Goal: Task Accomplishment & Management: Use online tool/utility

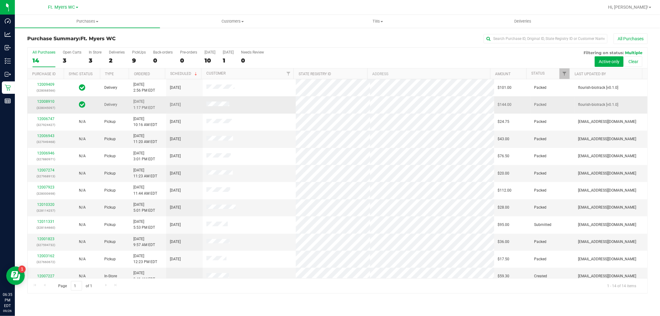
drag, startPoint x: 149, startPoint y: 193, endPoint x: 146, endPoint y: 98, distance: 95.0
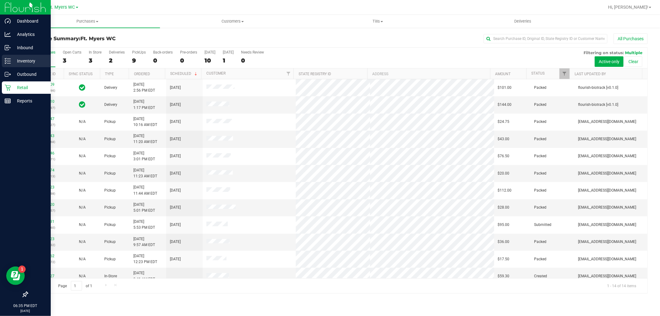
click at [12, 63] on p "Inventory" at bounding box center [29, 60] width 37 height 7
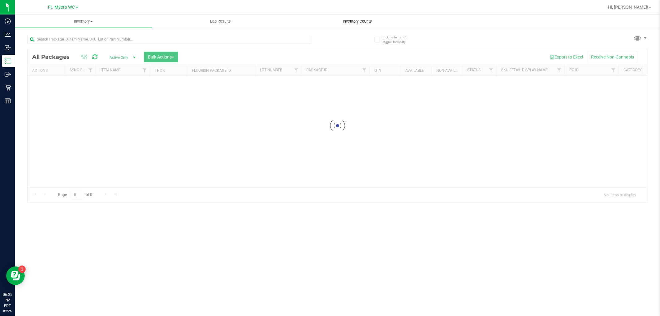
click at [371, 15] on uib-tab-heading "Inventory Counts" at bounding box center [357, 21] width 136 height 12
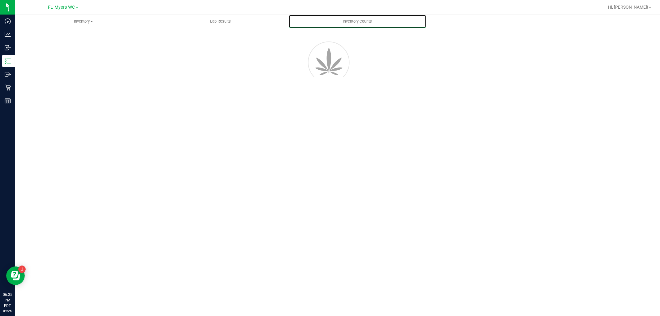
click at [369, 17] on uib-tab-heading "Inventory Counts" at bounding box center [357, 21] width 137 height 13
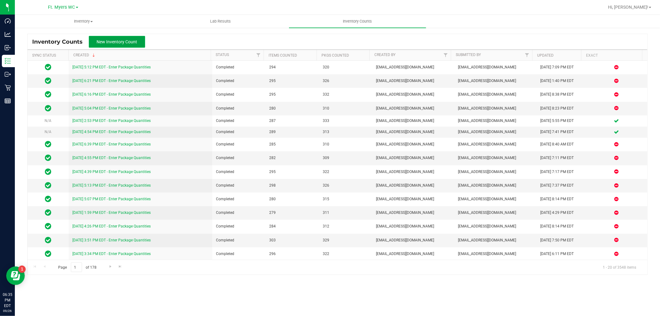
click at [94, 37] on button "New Inventory Count" at bounding box center [117, 42] width 56 height 12
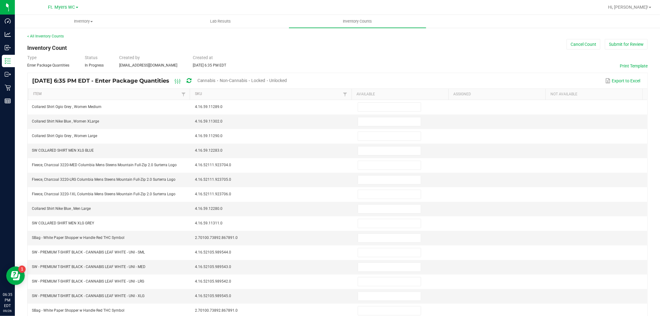
click at [220, 83] on div "Cannabis" at bounding box center [208, 80] width 22 height 11
click at [216, 81] on span "Cannabis" at bounding box center [206, 80] width 18 height 5
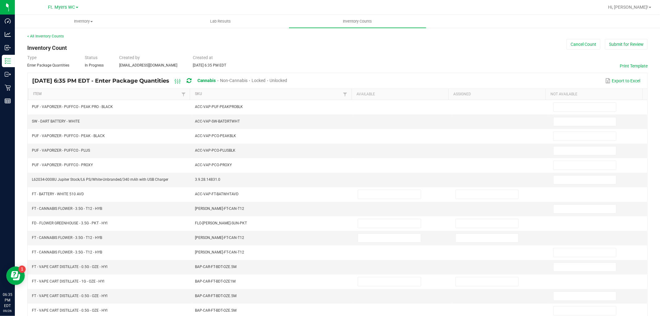
click at [287, 79] on span "Unlocked" at bounding box center [279, 80] width 18 height 5
click at [95, 96] on link "Item" at bounding box center [106, 94] width 147 height 5
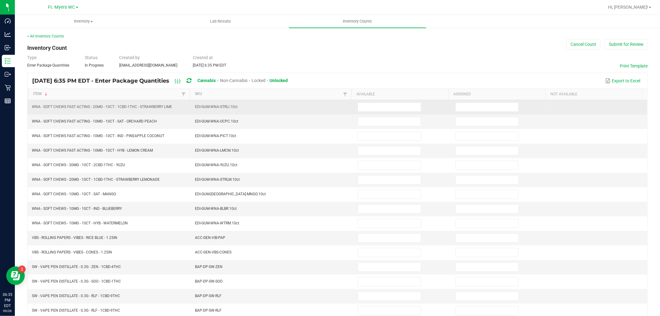
click at [119, 112] on td "WNA - SOFT CHEWS FAST ACTING - 20MG - 10CT - 1CBD-1THC - STRAWBERRY LIME" at bounding box center [109, 107] width 163 height 15
click at [362, 104] on input at bounding box center [389, 107] width 62 height 9
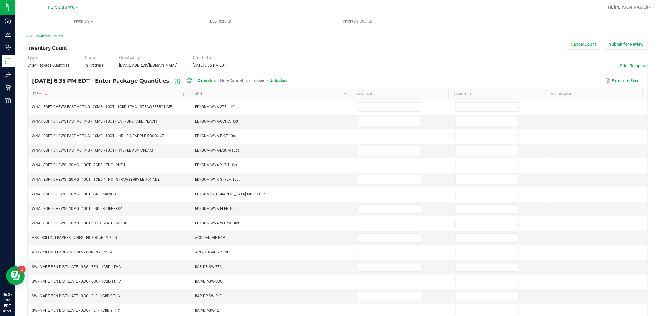
click at [413, 73] on kendo-grid "[DATE] 6:35 PM EDT - Enter Package Quantities Cannabis Non-Cannabis Locked Unlo…" at bounding box center [337, 240] width 620 height 334
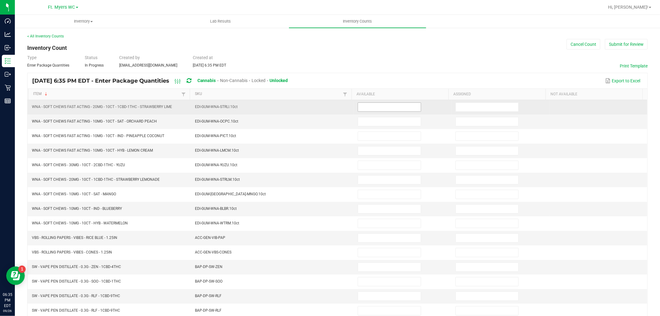
click at [388, 102] on span at bounding box center [388, 106] width 63 height 9
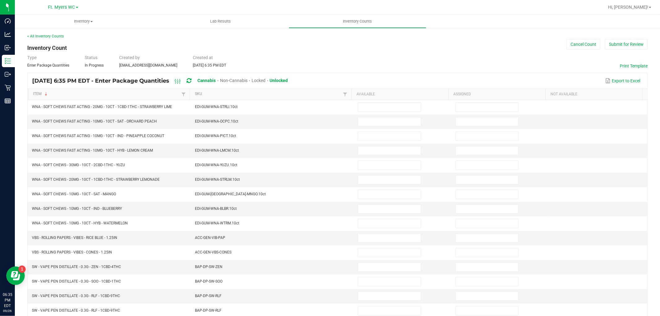
click at [411, 65] on div "Type Enter Package Quantities Status In Progress Created by [EMAIL_ADDRESS][DOM…" at bounding box center [337, 61] width 620 height 14
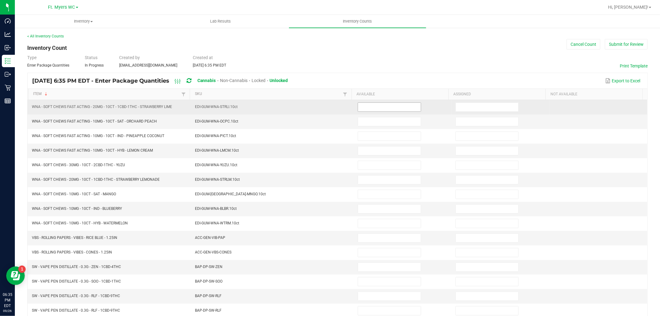
click at [379, 107] on input at bounding box center [389, 107] width 62 height 9
type input "3"
type input "0"
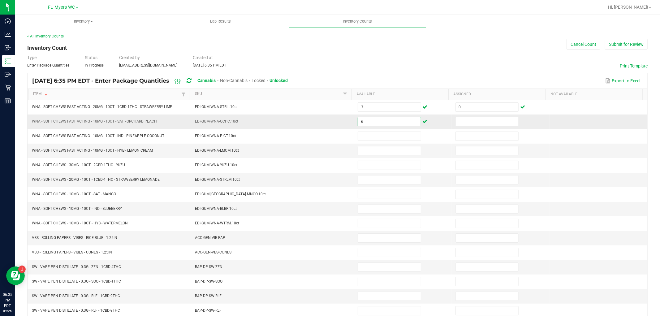
click at [370, 125] on input "6" at bounding box center [389, 121] width 62 height 9
type input "2"
type input "0"
type input "2"
type input "4"
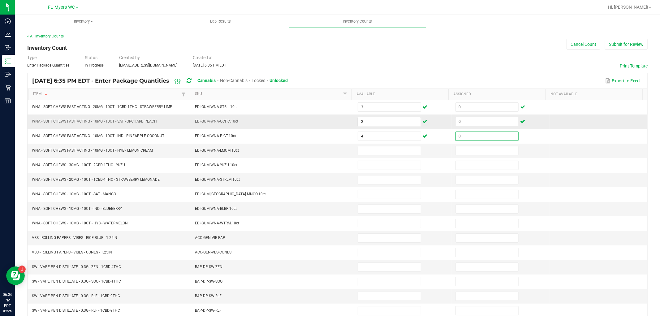
type input "0"
type input "5"
type input "0"
type input "3"
type input "0"
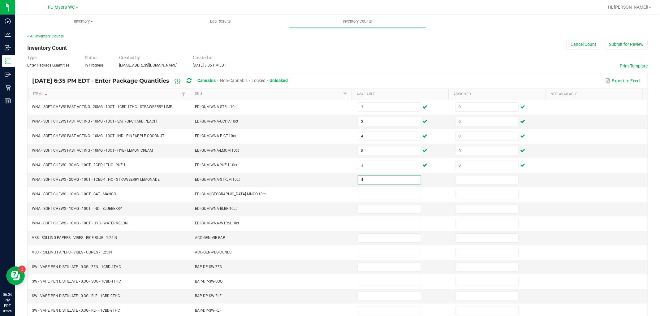
type input "4"
type input "0"
type input "3"
type input "0"
type input "4"
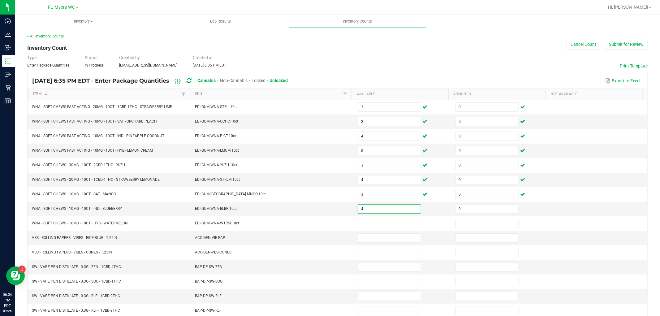
type input "0"
type input "3"
type input "0"
click at [378, 265] on input at bounding box center [389, 267] width 62 height 9
type input "7"
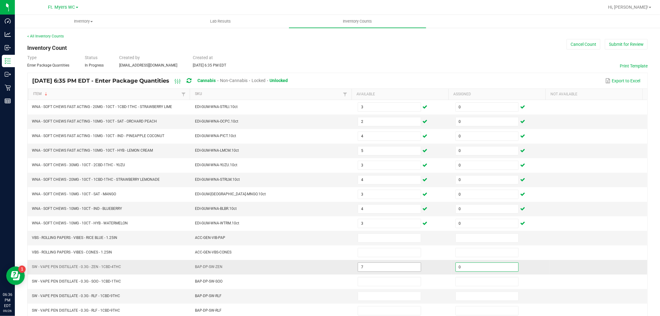
type input "0"
type input "17"
type input "0"
type input "20"
type input "0"
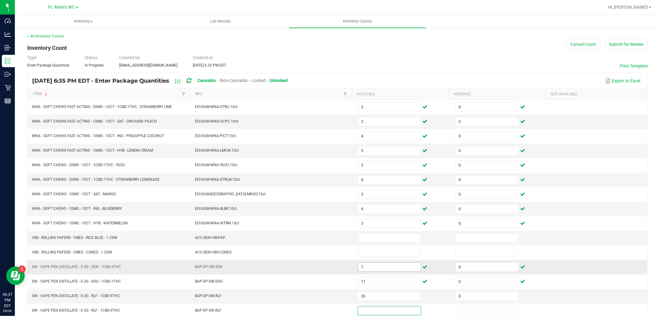
scroll to position [0, 0]
type input "0"
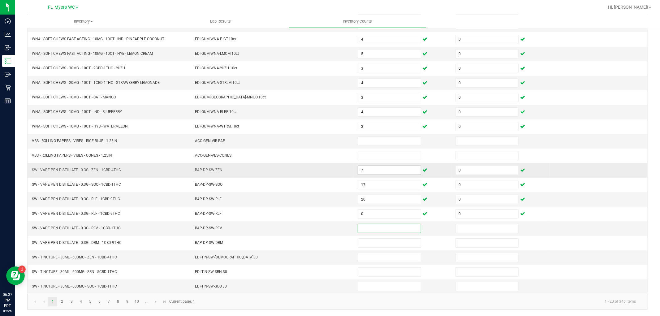
type input "5"
type input "8"
type input "0"
type input "15"
type input "0"
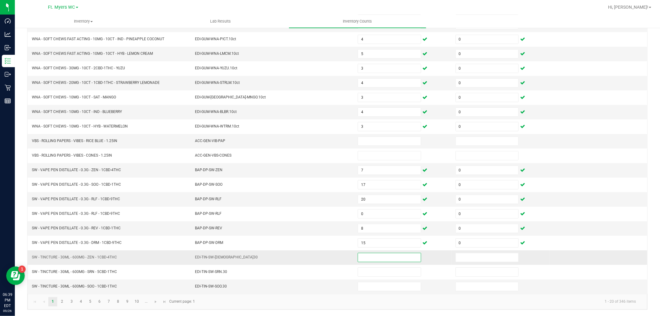
drag, startPoint x: 353, startPoint y: 261, endPoint x: 381, endPoint y: 260, distance: 28.2
click at [358, 261] on input at bounding box center [389, 257] width 62 height 9
click at [381, 260] on input at bounding box center [389, 257] width 62 height 9
click at [505, 258] on input at bounding box center [486, 257] width 62 height 9
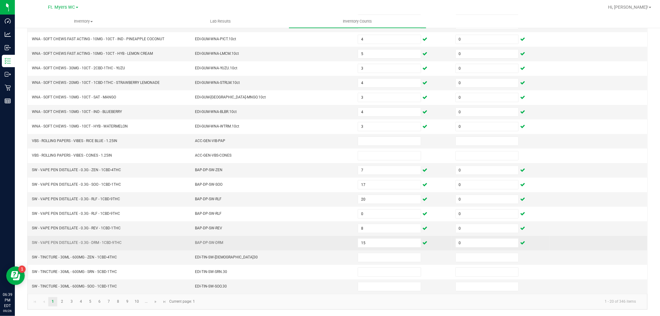
click at [370, 249] on td "15" at bounding box center [403, 243] width 98 height 15
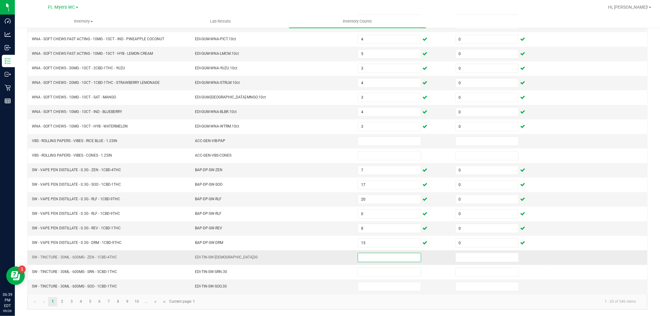
click at [372, 258] on input at bounding box center [389, 257] width 62 height 9
click at [332, 251] on td "EDI-TIN-SW-[DEMOGRAPHIC_DATA]30" at bounding box center [272, 257] width 163 height 15
click at [365, 258] on input at bounding box center [389, 257] width 62 height 9
drag, startPoint x: 313, startPoint y: 254, endPoint x: 172, endPoint y: 256, distance: 140.7
click at [312, 254] on td "EDI-TIN-SW-[DEMOGRAPHIC_DATA]30" at bounding box center [272, 257] width 163 height 15
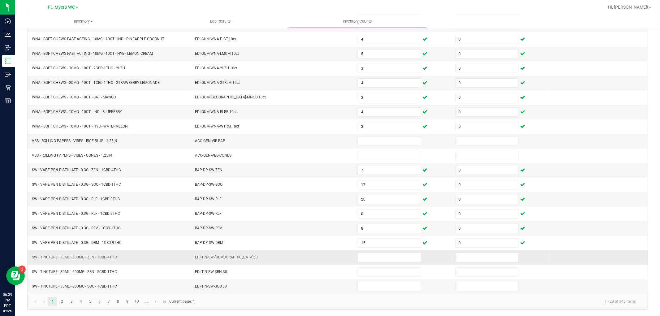
drag, startPoint x: 172, startPoint y: 256, endPoint x: 263, endPoint y: 260, distance: 91.0
click at [262, 261] on tr "SW - TINCTURE - 30ML - 600MG - ZEN - 1CBD-4THC EDI-TIN-SW-ZEN.30" at bounding box center [337, 257] width 619 height 15
click at [263, 259] on td "EDI-TIN-SW-[DEMOGRAPHIC_DATA]30" at bounding box center [272, 257] width 163 height 15
click at [390, 257] on input at bounding box center [389, 257] width 62 height 9
type input "8"
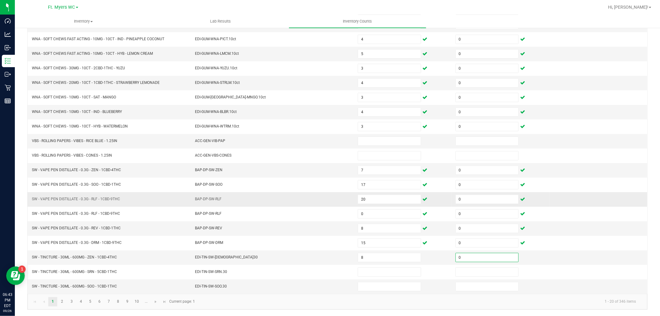
type input "0"
type input "3"
type input "0"
type input "4"
type input "0"
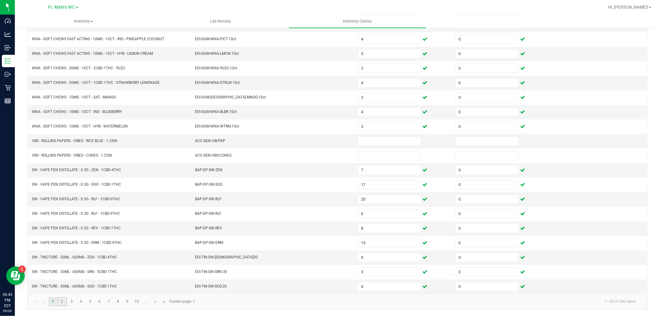
click at [63, 302] on link "2" at bounding box center [62, 301] width 9 height 9
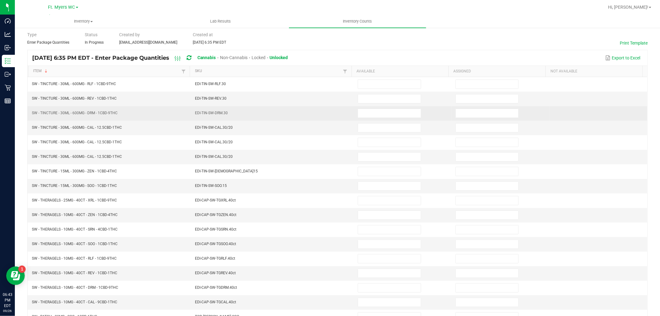
scroll to position [0, 0]
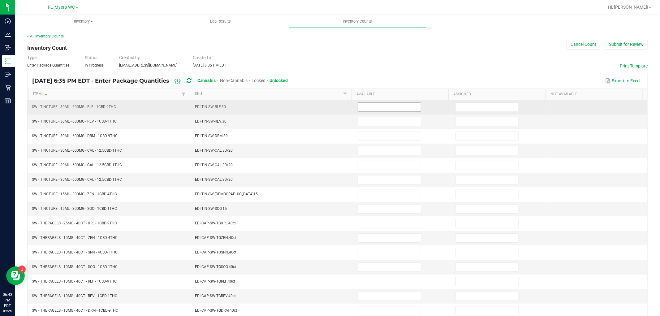
click at [375, 102] on span at bounding box center [388, 106] width 63 height 9
click at [378, 109] on input at bounding box center [389, 107] width 62 height 9
click at [379, 103] on input at bounding box center [389, 107] width 62 height 9
type input "2"
type input "0"
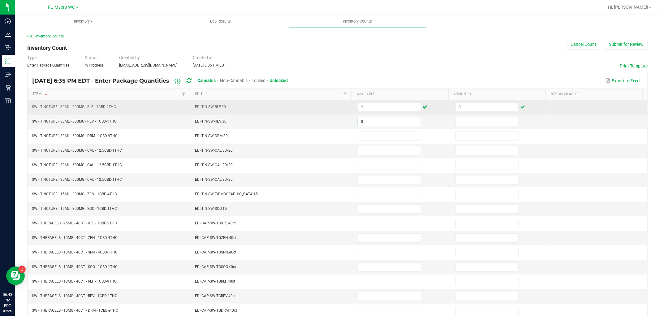
type input "8"
type input "0"
type input "2"
type input "0"
type input "2"
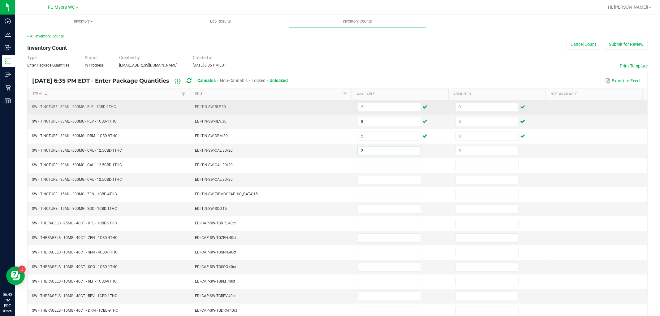
type input "0"
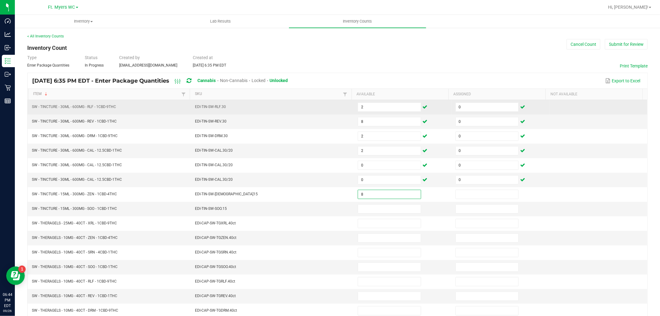
type input "8"
type input "0"
type input "7"
type input "0"
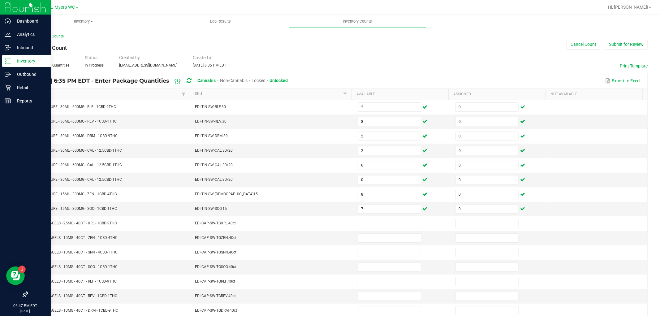
click at [12, 63] on p "Inventory" at bounding box center [29, 60] width 37 height 7
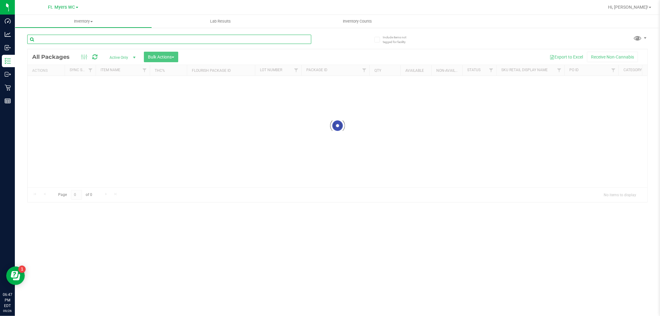
click at [119, 41] on div "Inventory All packages All inventory Waste log Create inventory Lab Results Inv…" at bounding box center [337, 165] width 645 height 301
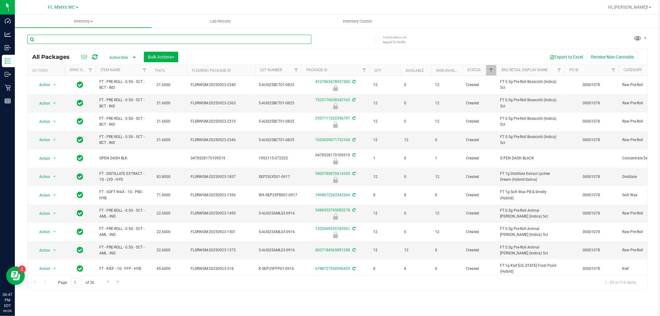
click at [119, 41] on input "text" at bounding box center [169, 39] width 284 height 9
type input "s"
type input "sbc"
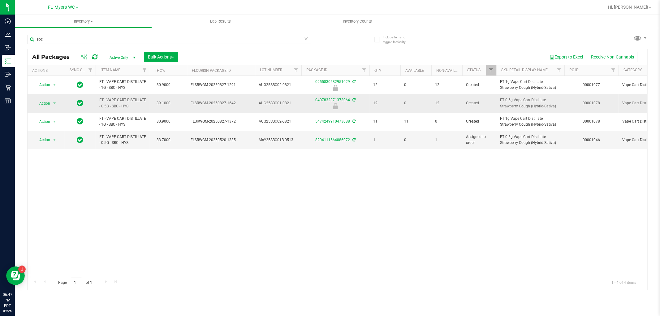
drag, startPoint x: 263, startPoint y: 101, endPoint x: 293, endPoint y: 102, distance: 30.0
click at [293, 102] on span "AUG25SBC01-0821" at bounding box center [278, 103] width 39 height 6
click at [370, 25] on uib-tab-heading "Inventory Counts" at bounding box center [357, 21] width 137 height 13
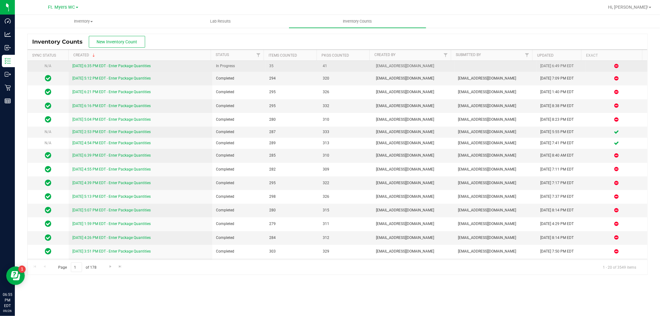
click at [141, 66] on link "[DATE] 6:35 PM EDT - Enter Package Quantities" at bounding box center [111, 66] width 78 height 4
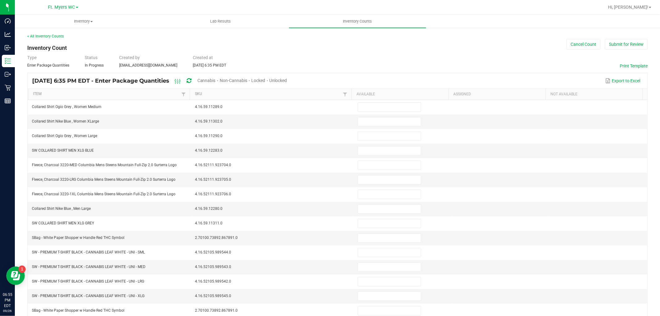
click at [216, 80] on span "Cannabis" at bounding box center [206, 80] width 18 height 5
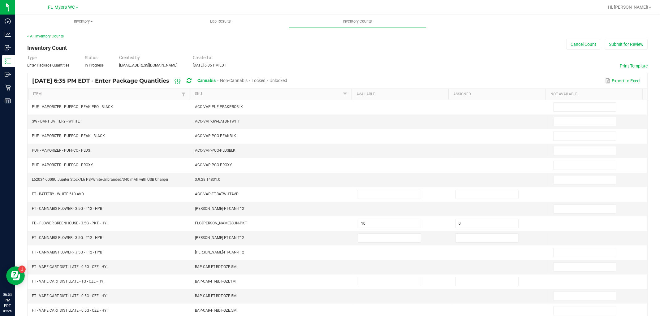
click at [287, 79] on span "Unlocked" at bounding box center [279, 80] width 18 height 5
type input "11"
type input "3"
type input "0"
click at [94, 89] on th "Item" at bounding box center [108, 94] width 161 height 11
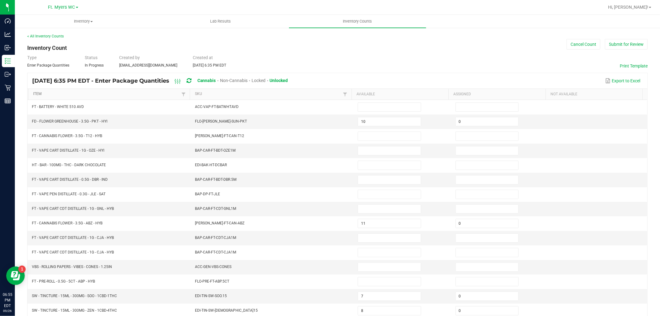
click at [94, 92] on link "Item" at bounding box center [106, 94] width 147 height 5
type input "14"
type input "10"
type input "0"
type input "19"
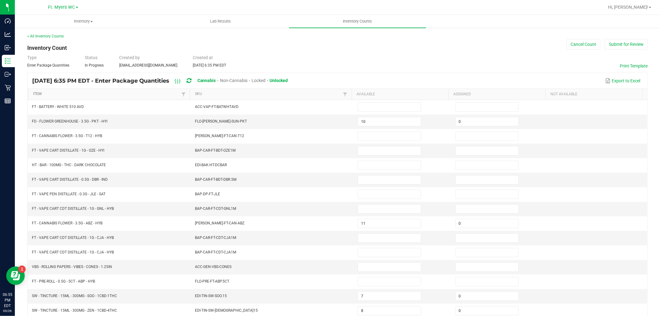
type input "13"
type input "0"
type input "16"
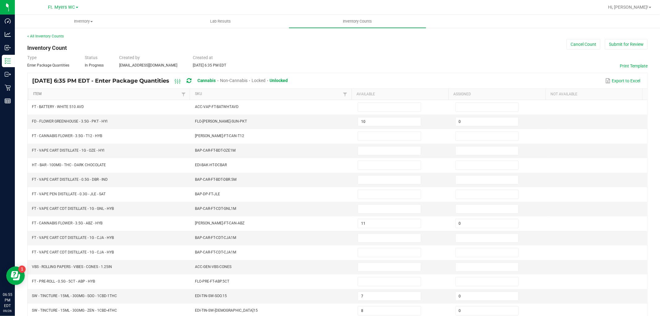
type input "12"
type input "0"
type input "16"
type input "0"
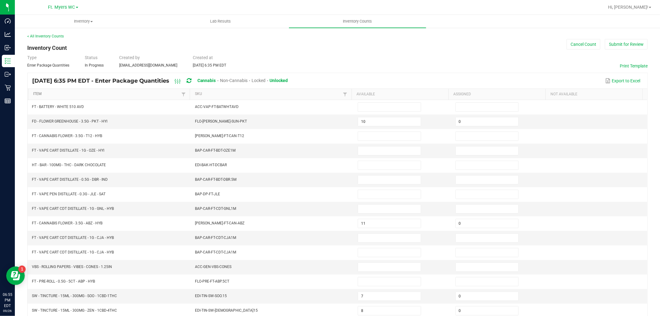
type input "0"
type input "3"
type input "0"
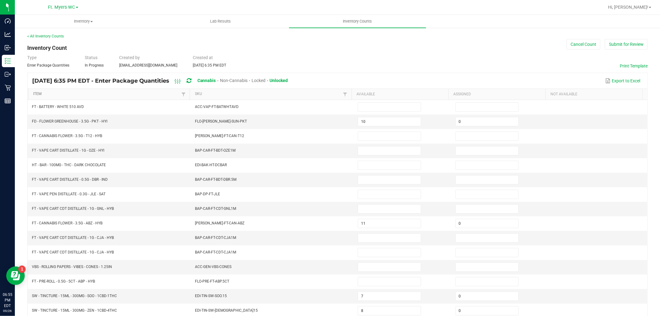
type input "0"
type input "11"
type input "9"
type input "0"
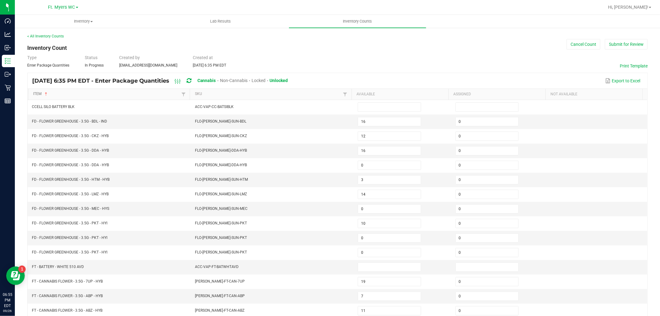
click at [94, 92] on link "Item" at bounding box center [106, 94] width 147 height 5
type input "3"
type input "17"
type input "15"
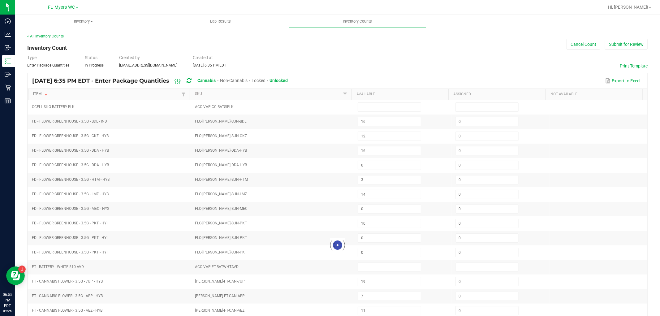
type input "3"
type input "0"
type input "3"
type input "0"
type input "2"
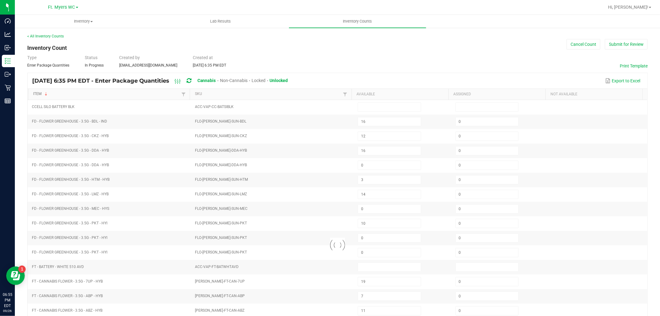
type input "4"
type input "5"
type input "3"
type input "4"
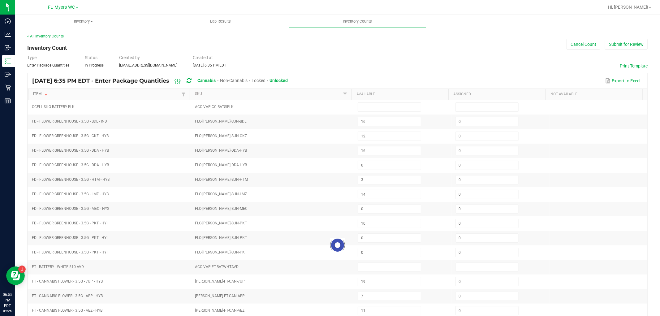
type input "7"
type input "0"
type input "20"
type input "0"
type input "8"
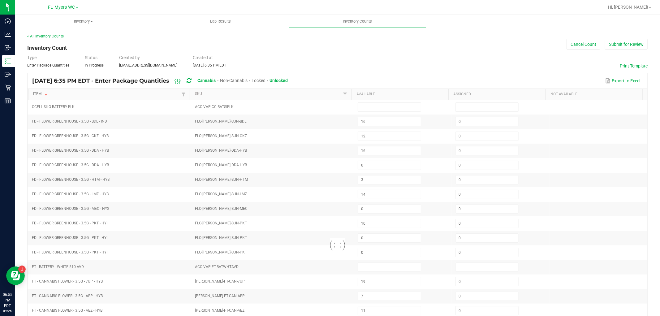
type input "8"
type input "0"
type input "4"
type input "0"
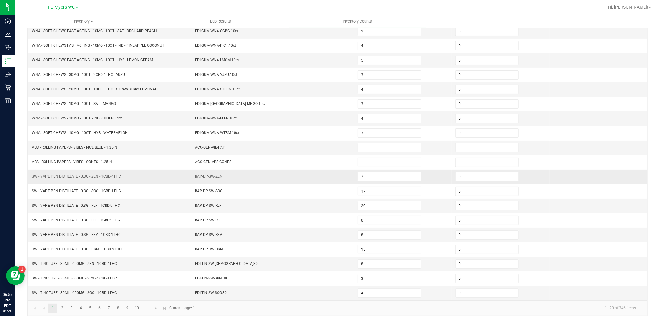
scroll to position [98, 0]
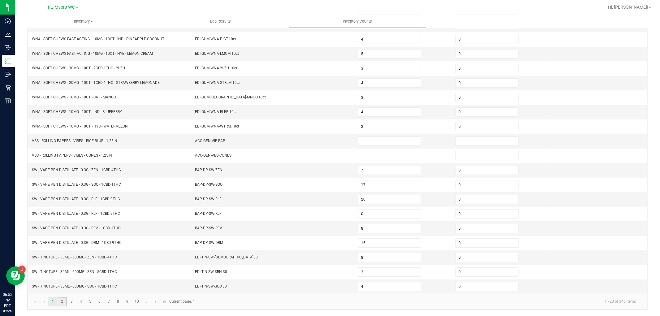
click at [61, 299] on link "2" at bounding box center [62, 301] width 9 height 9
type input "8"
type input "2"
type input "8"
type input "2"
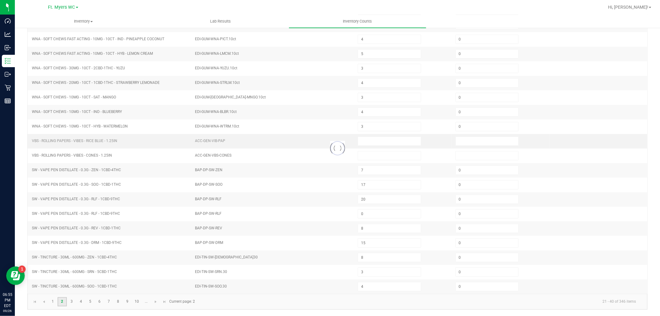
type input "2"
type input "0"
type input "7"
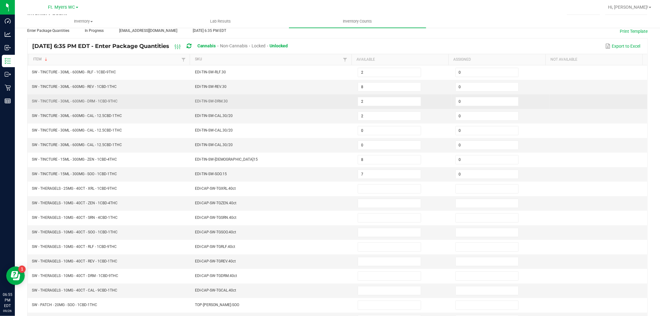
scroll to position [0, 0]
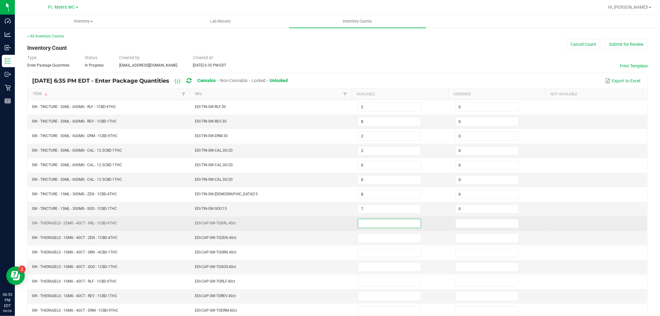
click at [365, 224] on input at bounding box center [389, 223] width 62 height 9
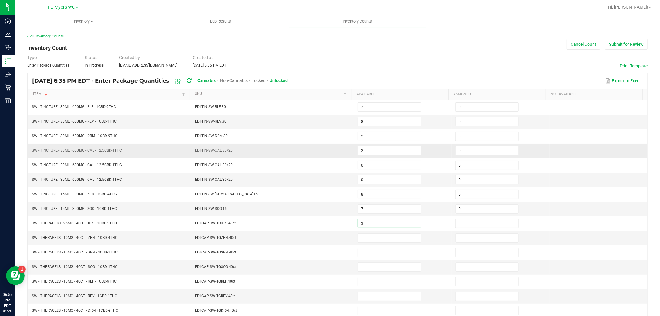
type input "3"
type input "0"
type input "5"
type input "0"
type input "4"
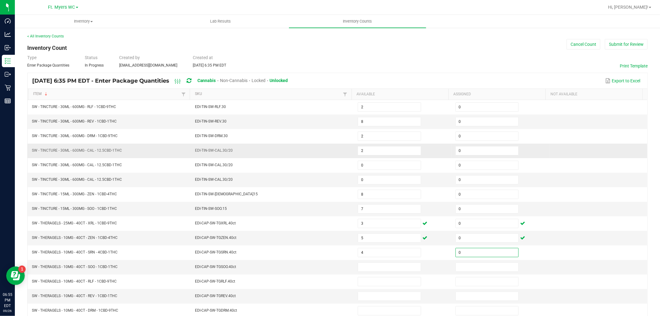
type input "0"
type input "5"
type input "0"
type input "4"
type input "0"
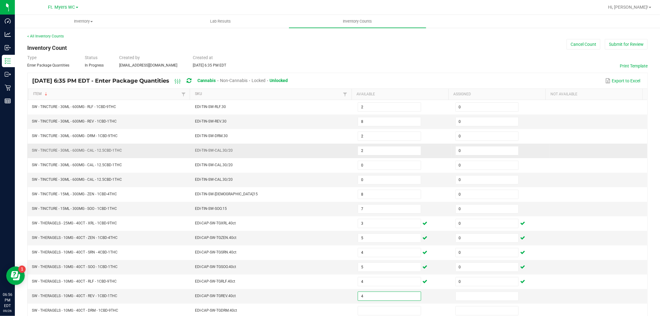
type input "4"
type input "0"
type input "2"
type input "0"
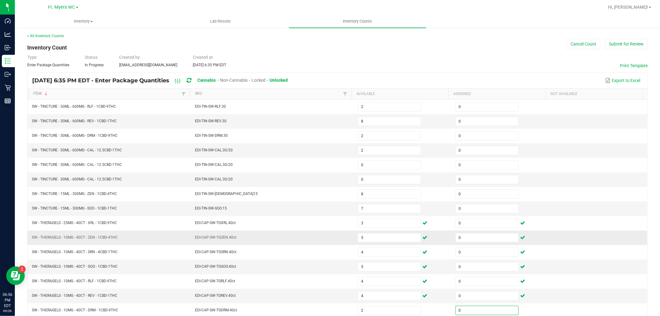
scroll to position [98, 0]
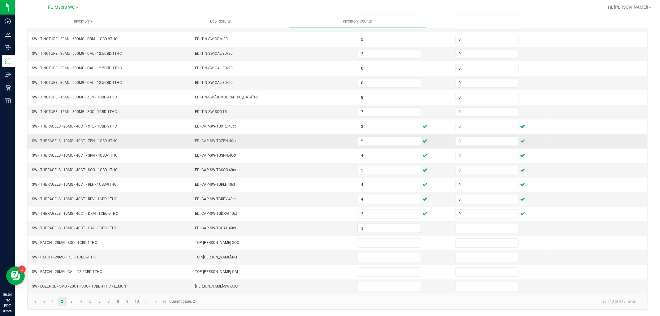
type input "3"
type input "0"
type input "14"
click at [365, 283] on input at bounding box center [389, 286] width 62 height 9
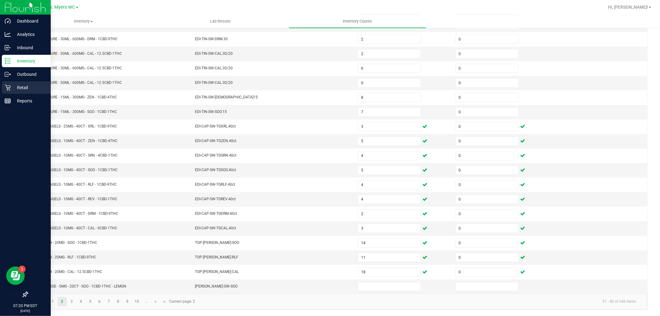
click at [14, 93] on div "Retail" at bounding box center [26, 87] width 49 height 12
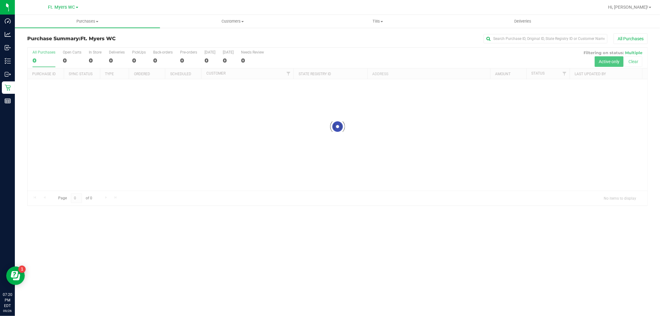
click at [119, 53] on div at bounding box center [337, 127] width 619 height 158
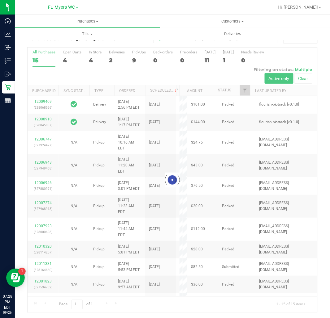
click at [96, 59] on div at bounding box center [172, 180] width 289 height 265
click at [94, 58] on div at bounding box center [172, 180] width 289 height 265
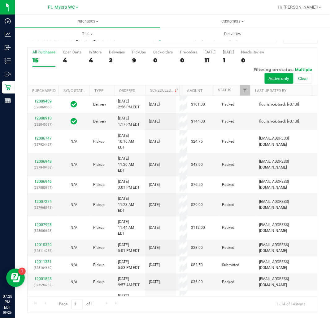
click at [94, 58] on div "4" at bounding box center [95, 60] width 13 height 7
click at [0, 0] on input "In Store 4" at bounding box center [0, 0] width 0 height 0
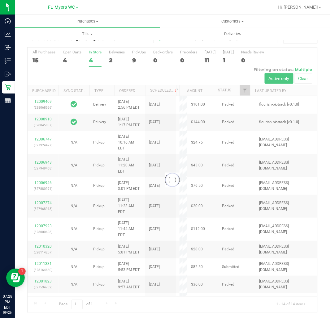
click at [94, 58] on div at bounding box center [172, 180] width 289 height 265
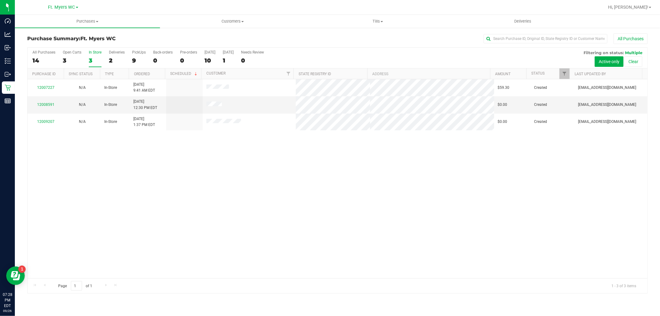
click at [90, 59] on div "3" at bounding box center [95, 60] width 13 height 7
click at [0, 0] on input "In Store 3" at bounding box center [0, 0] width 0 height 0
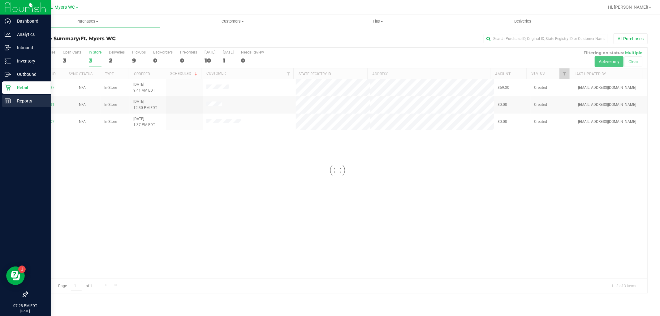
click at [23, 106] on div "Reports" at bounding box center [26, 101] width 49 height 12
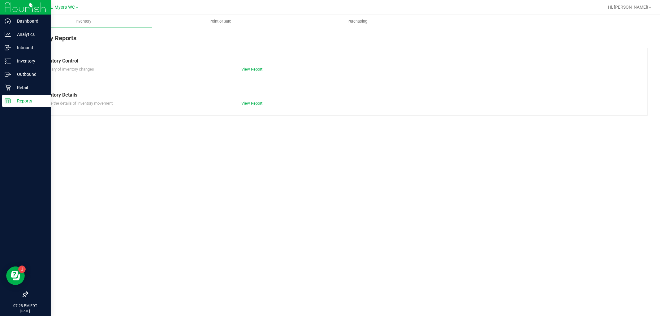
click at [23, 105] on div "Reports" at bounding box center [26, 101] width 49 height 12
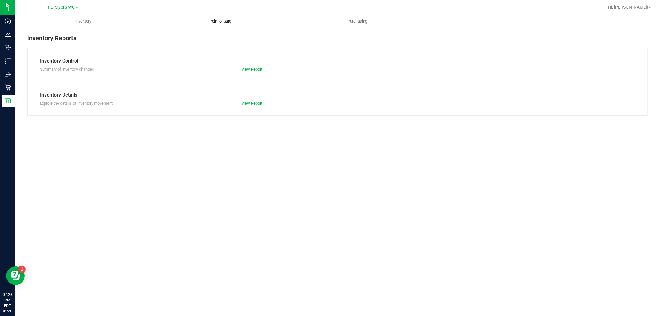
click at [217, 21] on span "Point of Sale" at bounding box center [220, 22] width 38 height 6
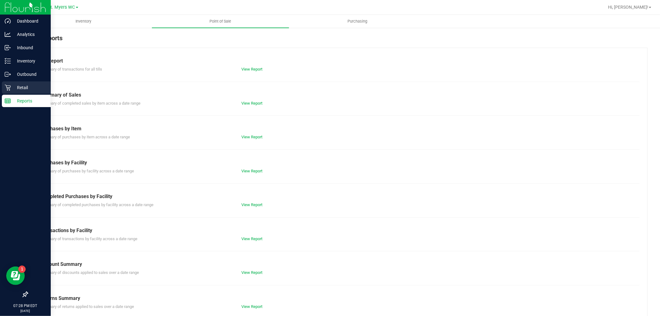
click at [5, 89] on icon at bounding box center [8, 87] width 6 height 6
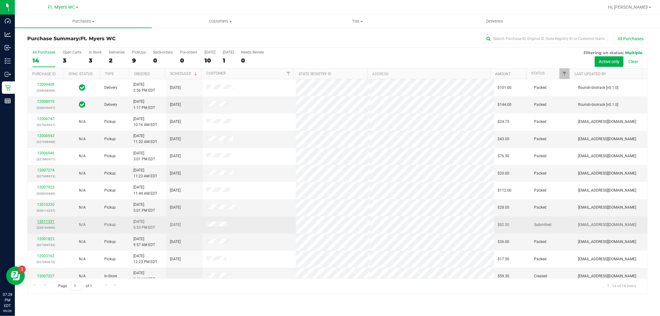
click at [50, 220] on link "12011331" at bounding box center [45, 221] width 17 height 4
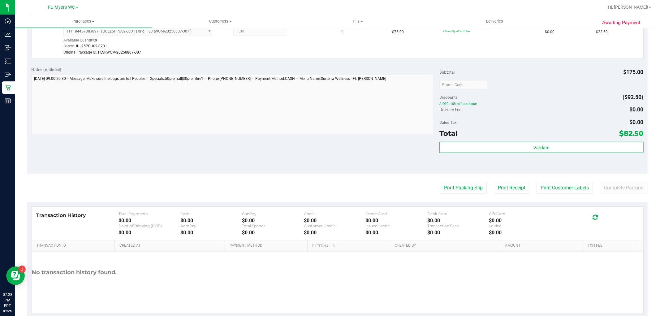
scroll to position [280, 0]
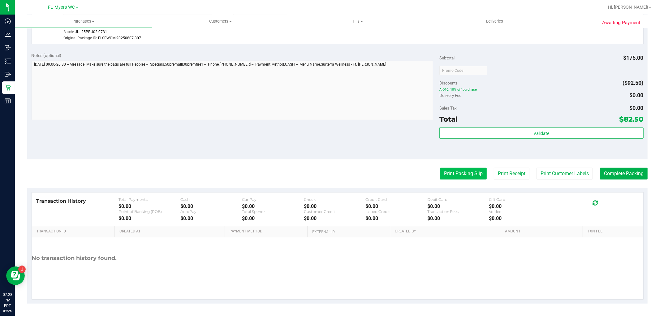
click at [452, 171] on button "Print Packing Slip" at bounding box center [463, 174] width 47 height 12
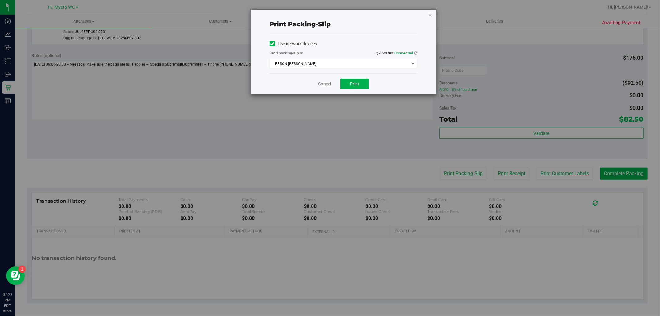
click at [361, 90] on div "Cancel Print" at bounding box center [343, 83] width 148 height 21
click at [361, 87] on button "Print" at bounding box center [354, 84] width 28 height 11
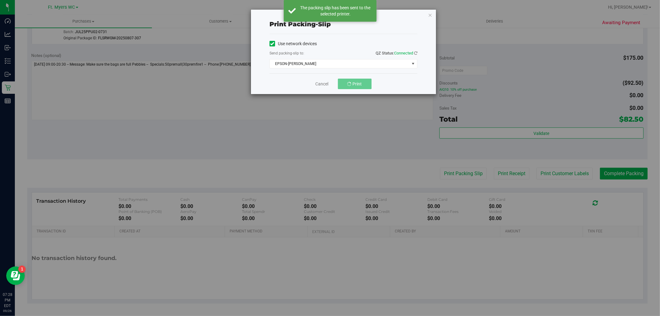
click at [330, 70] on div "Use network devices Send packing-slip to: QZ Status: Connected EPSON-[PERSON_NA…" at bounding box center [343, 53] width 148 height 39
click at [330, 67] on span "EPSON-[PERSON_NAME]" at bounding box center [339, 63] width 139 height 9
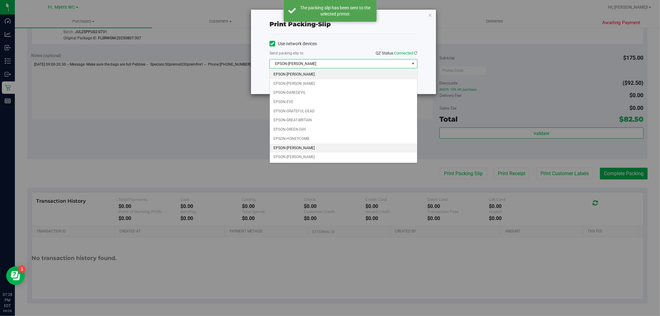
click at [296, 148] on li "EPSON-[PERSON_NAME]" at bounding box center [343, 147] width 147 height 9
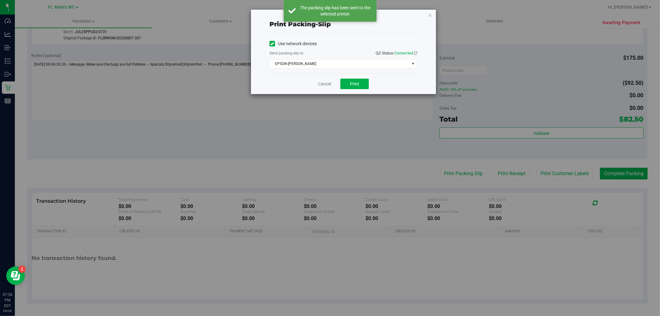
click at [297, 79] on div "Cancel Print" at bounding box center [343, 83] width 148 height 21
click at [357, 80] on button "Print" at bounding box center [354, 84] width 28 height 11
click at [357, 82] on span "Print" at bounding box center [354, 83] width 9 height 5
click at [329, 83] on link "Cancel" at bounding box center [324, 84] width 13 height 6
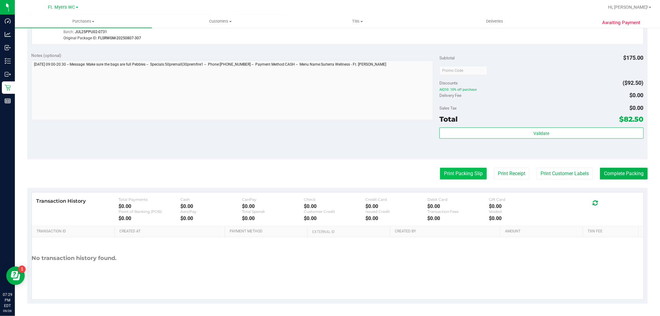
click at [449, 175] on button "Print Packing Slip" at bounding box center [463, 174] width 47 height 12
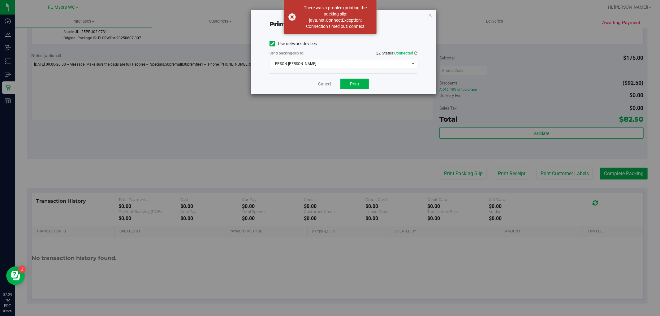
click at [323, 80] on div "Cancel Print" at bounding box center [343, 83] width 148 height 21
click at [323, 81] on link "Cancel" at bounding box center [324, 84] width 13 height 6
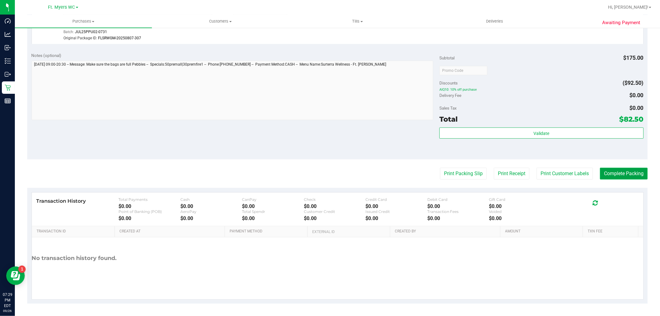
click at [607, 174] on button "Complete Packing" at bounding box center [624, 174] width 48 height 12
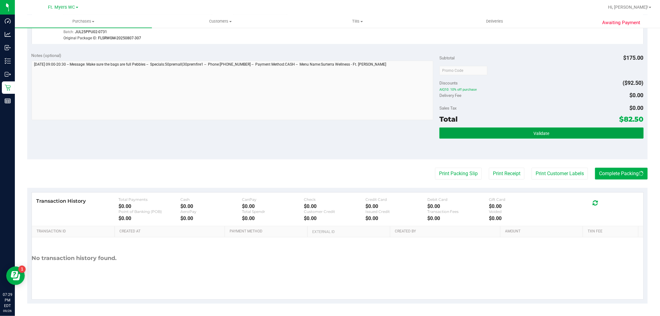
click at [582, 129] on button "Validate" at bounding box center [541, 132] width 204 height 11
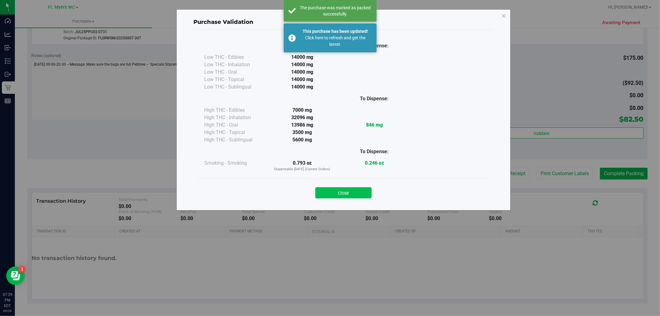
click at [339, 198] on button "Close" at bounding box center [343, 192] width 56 height 11
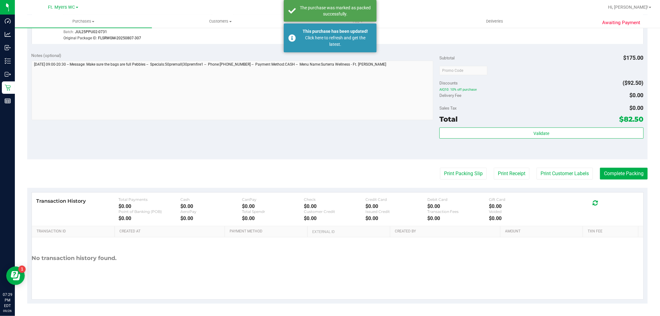
scroll to position [0, 0]
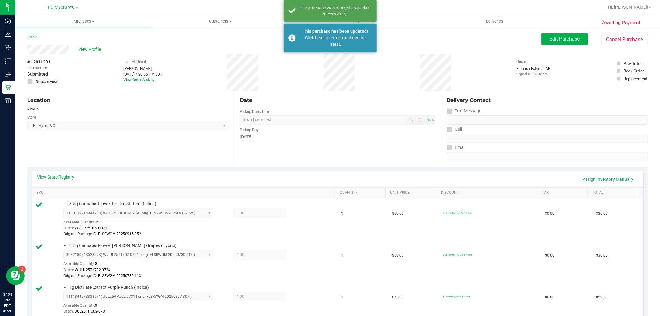
drag, startPoint x: 343, startPoint y: 131, endPoint x: 323, endPoint y: -4, distance: 136.7
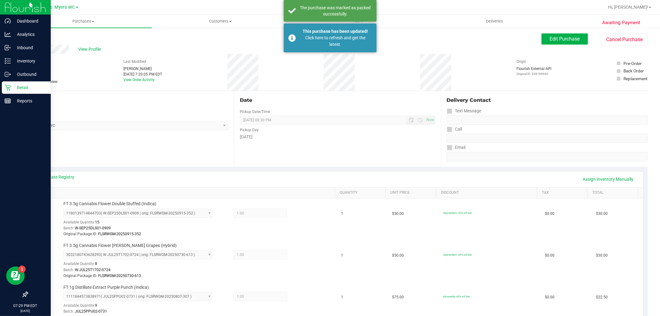
click at [22, 85] on p "Retail" at bounding box center [29, 87] width 37 height 7
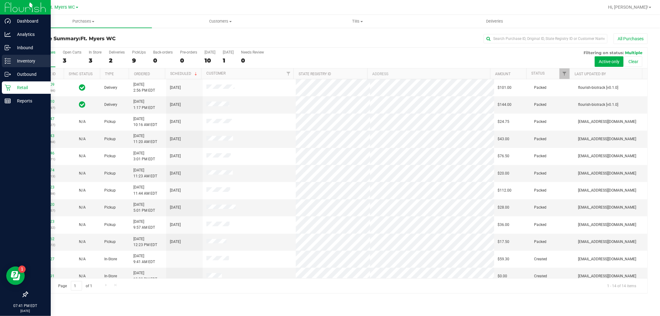
click at [17, 60] on p "Inventory" at bounding box center [29, 60] width 37 height 7
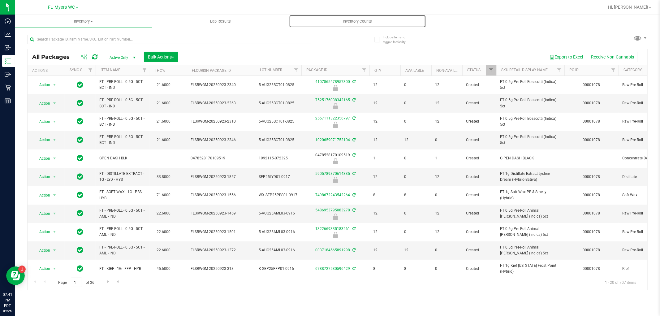
click at [359, 22] on span "Inventory Counts" at bounding box center [358, 22] width 46 height 6
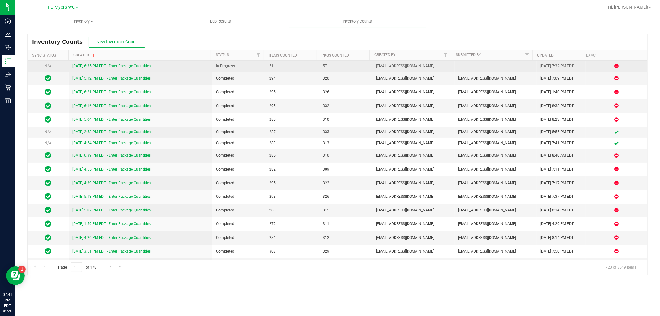
click at [133, 67] on link "[DATE] 6:35 PM EDT - Enter Package Quantities" at bounding box center [111, 66] width 78 height 4
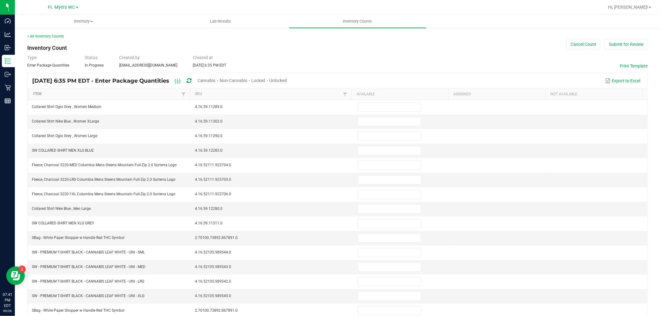
click at [128, 95] on link "Item" at bounding box center [106, 94] width 147 height 5
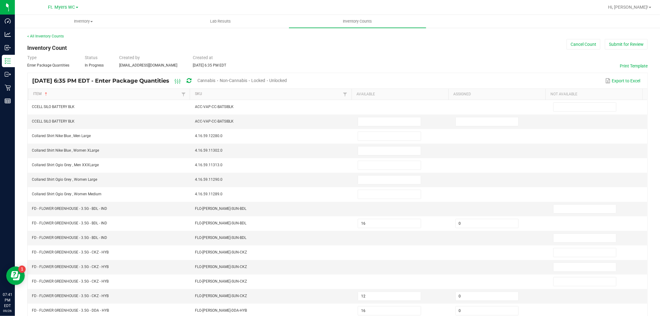
click at [202, 78] on div "[DATE] 6:35 PM EDT - Enter Package Quantities Cannabis Non-Cannabis Locked Unlo…" at bounding box center [161, 80] width 259 height 11
click at [216, 80] on span "Cannabis" at bounding box center [206, 80] width 18 height 5
click at [287, 79] on span "Unlocked" at bounding box center [279, 80] width 18 height 5
click at [107, 96] on link "Item" at bounding box center [106, 94] width 147 height 5
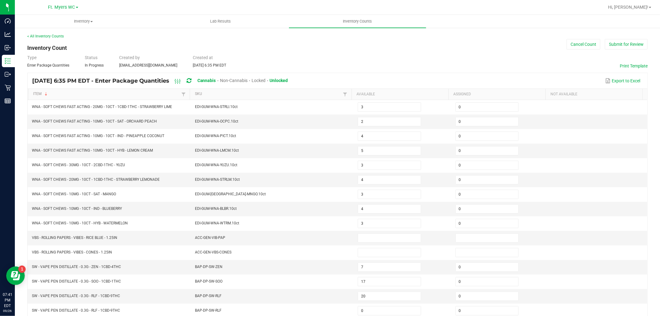
scroll to position [98, 0]
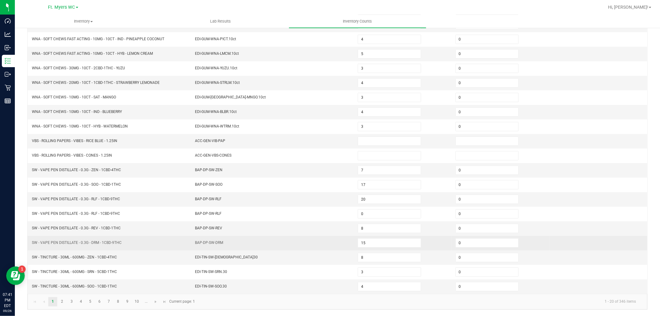
drag, startPoint x: 134, startPoint y: 227, endPoint x: 130, endPoint y: 248, distance: 21.0
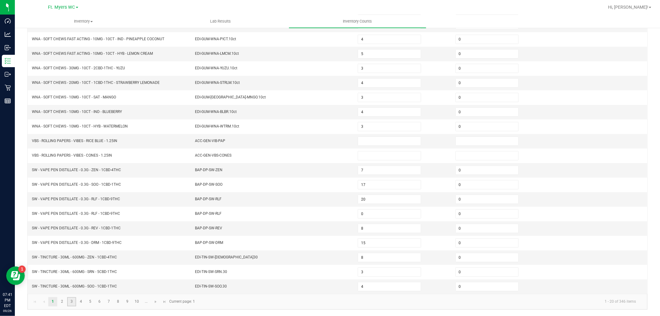
click at [76, 303] on link "3" at bounding box center [71, 301] width 9 height 9
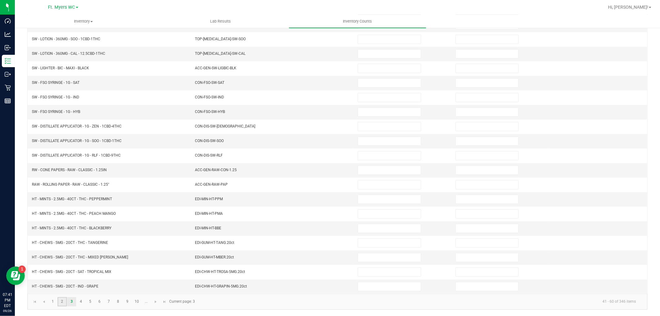
click at [62, 299] on link "2" at bounding box center [62, 301] width 9 height 9
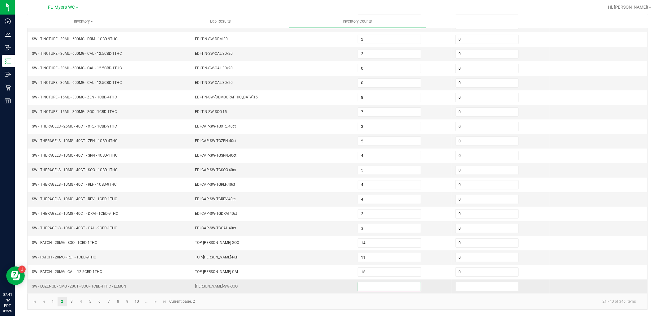
click at [358, 284] on input at bounding box center [389, 286] width 62 height 9
click at [69, 301] on link "3" at bounding box center [71, 301] width 9 height 9
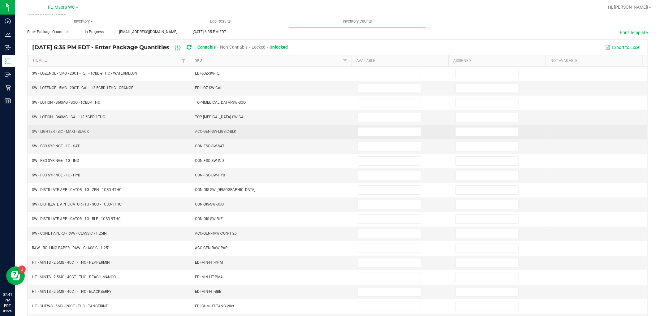
scroll to position [0, 0]
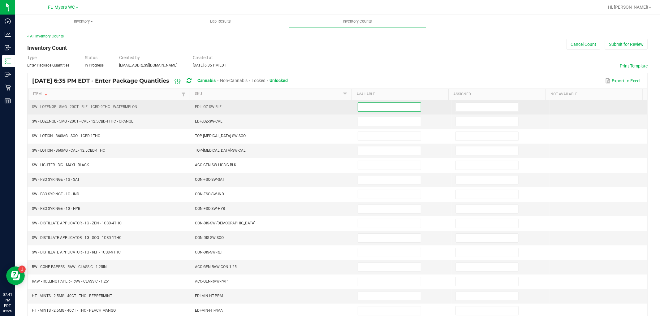
click at [373, 105] on input at bounding box center [389, 107] width 62 height 9
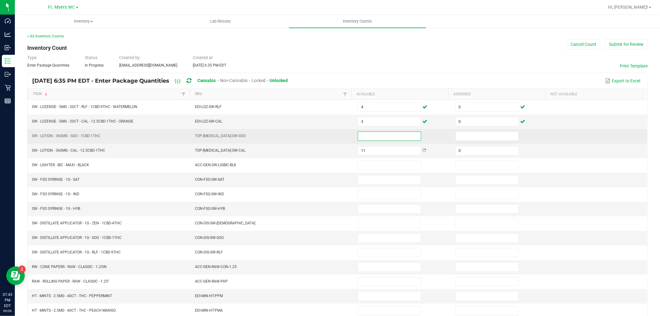
click at [391, 135] on input at bounding box center [389, 136] width 62 height 9
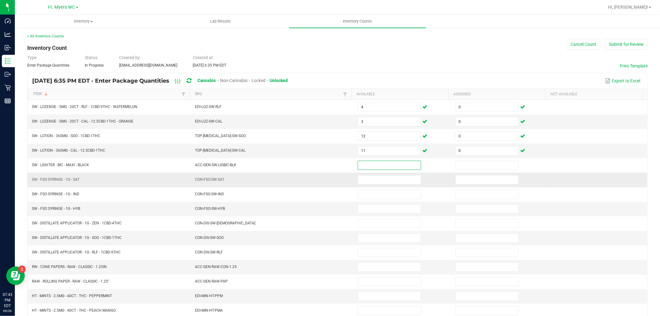
click at [365, 187] on td at bounding box center [403, 180] width 98 height 15
click at [365, 183] on input at bounding box center [389, 179] width 62 height 9
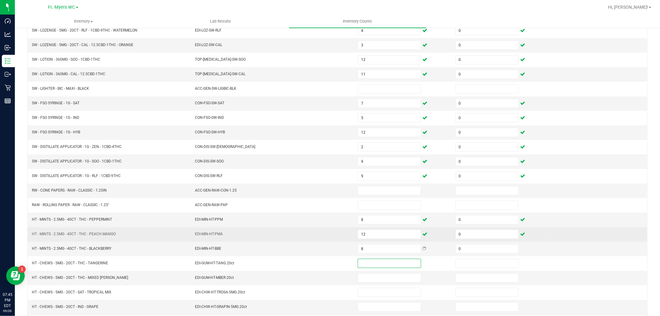
scroll to position [98, 0]
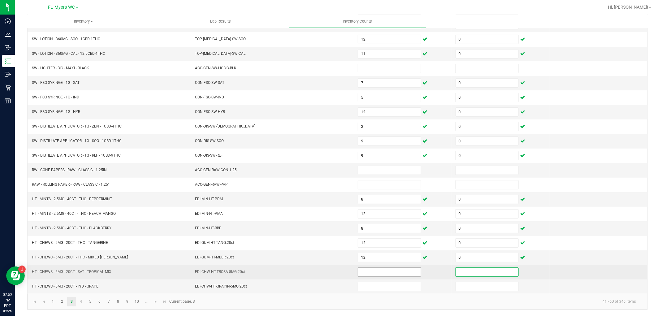
click at [378, 271] on input at bounding box center [389, 271] width 62 height 9
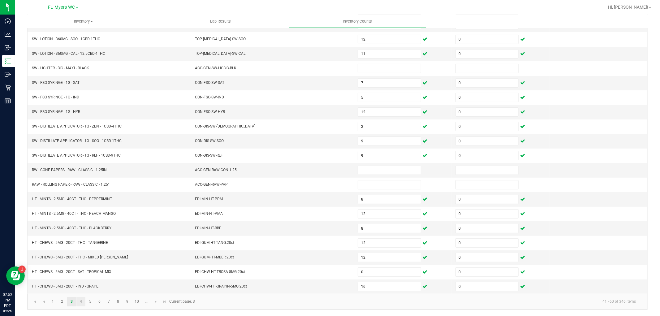
click at [79, 300] on link "4" at bounding box center [80, 301] width 9 height 9
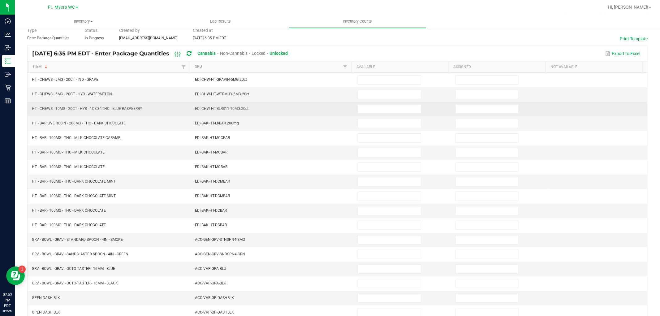
scroll to position [0, 0]
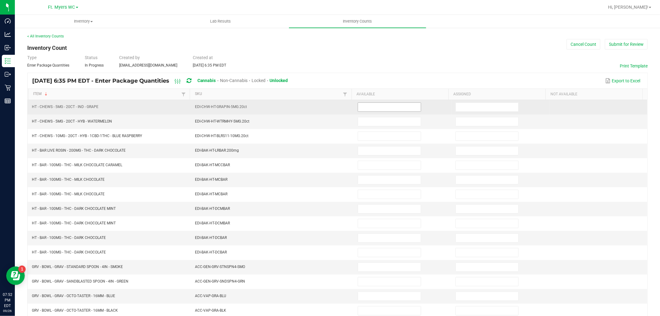
click at [387, 107] on input at bounding box center [389, 107] width 62 height 9
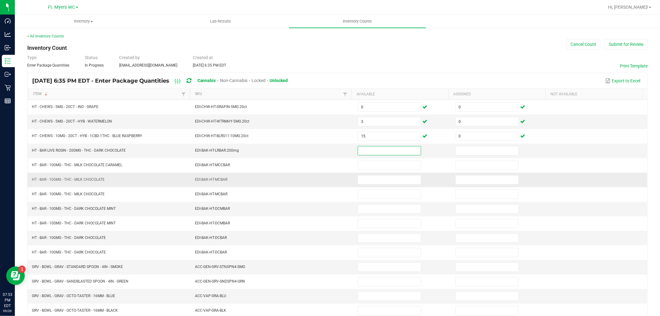
click at [370, 174] on td at bounding box center [403, 180] width 98 height 15
click at [376, 183] on input at bounding box center [389, 179] width 62 height 9
click at [376, 155] on td at bounding box center [403, 150] width 98 height 15
drag, startPoint x: 375, startPoint y: 153, endPoint x: 374, endPoint y: 150, distance: 3.2
click at [374, 150] on span at bounding box center [388, 150] width 63 height 9
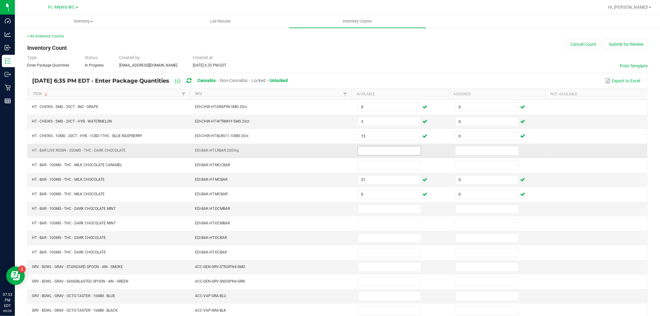
click at [374, 150] on input at bounding box center [389, 150] width 62 height 9
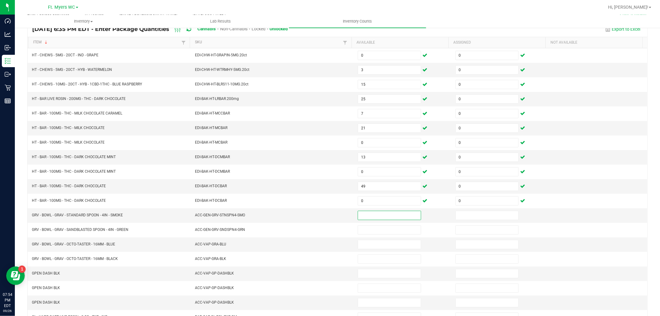
scroll to position [98, 0]
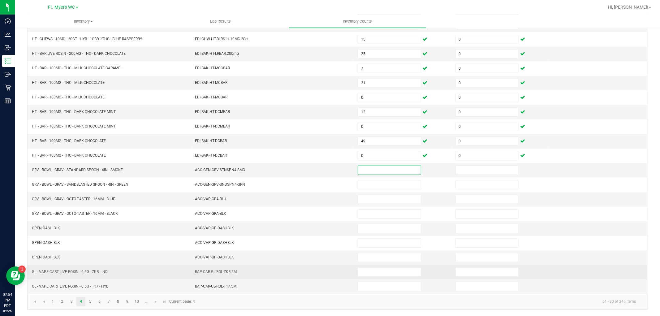
click at [364, 266] on td at bounding box center [403, 272] width 98 height 15
click at [370, 273] on input at bounding box center [389, 271] width 62 height 9
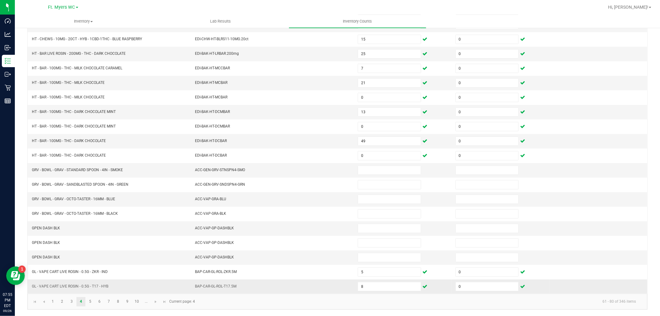
click at [104, 288] on span "GL - VAPE CART LIVE ROSIN - 0.5G - T17 - HYB" at bounding box center [70, 286] width 76 height 4
copy span "GL - VAPE CART LIVE ROSIN - 0.5G - T17 - HYB"
click at [297, 259] on td "ACC-VAP-GP-DASHBLK" at bounding box center [272, 257] width 163 height 15
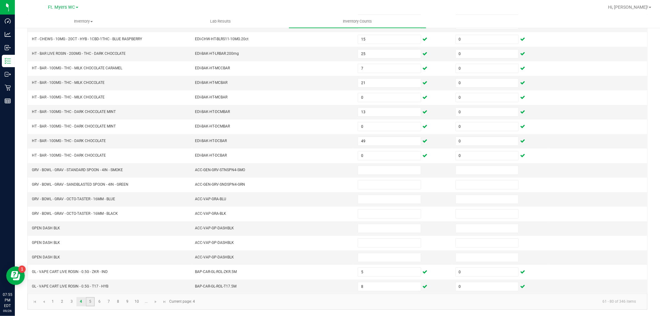
click at [91, 301] on link "5" at bounding box center [90, 301] width 9 height 9
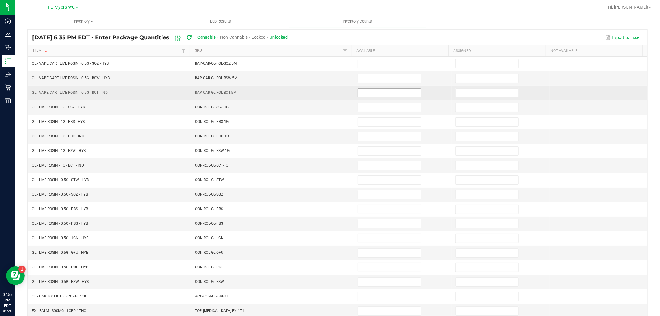
scroll to position [0, 0]
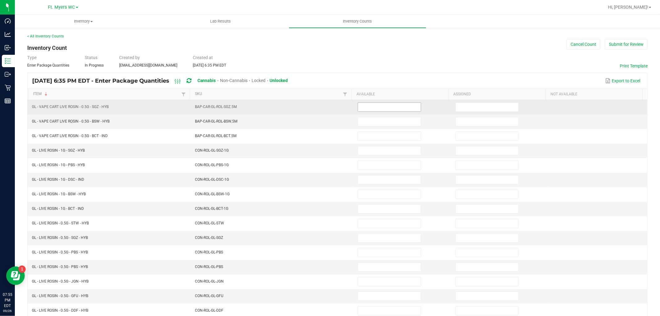
click at [392, 110] on input at bounding box center [389, 107] width 62 height 9
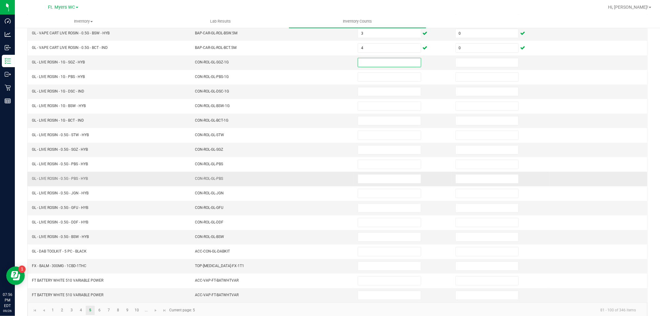
scroll to position [98, 0]
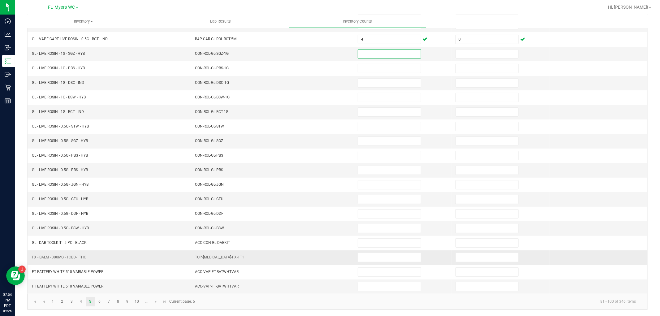
click at [138, 258] on td "FX - BALM - 300MG - 1CBD-1THC" at bounding box center [109, 257] width 163 height 15
click at [358, 255] on input at bounding box center [389, 257] width 62 height 9
click at [104, 304] on link "7" at bounding box center [108, 301] width 9 height 9
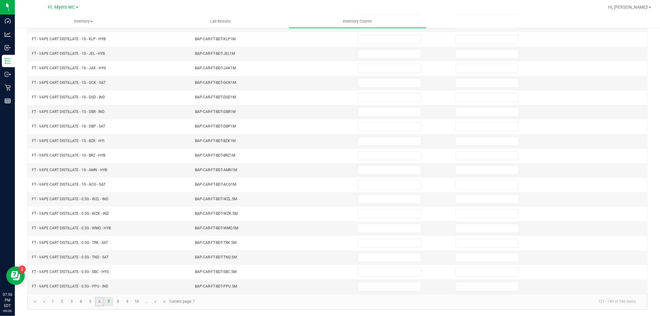
click at [102, 302] on link "6" at bounding box center [99, 301] width 9 height 9
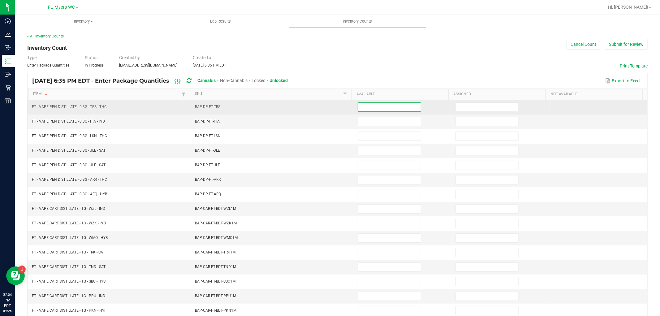
click at [369, 109] on input at bounding box center [389, 107] width 62 height 9
click at [361, 107] on input at bounding box center [389, 107] width 62 height 9
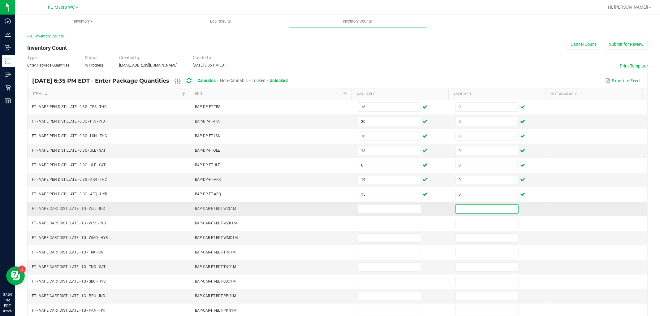
click at [370, 216] on td at bounding box center [403, 209] width 98 height 15
click at [367, 211] on input at bounding box center [389, 208] width 62 height 9
click at [389, 210] on input at bounding box center [389, 208] width 62 height 9
click at [403, 209] on input at bounding box center [389, 208] width 62 height 9
click at [462, 210] on input at bounding box center [486, 208] width 62 height 9
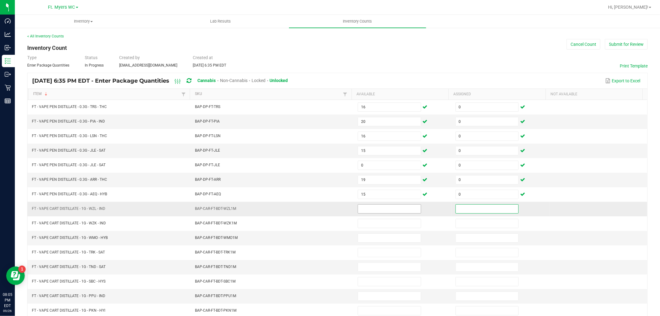
click at [398, 211] on input at bounding box center [389, 208] width 62 height 9
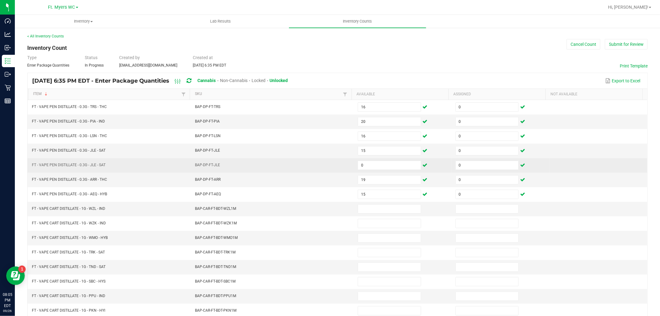
click at [264, 162] on td "BAP-DP-FT-JLE" at bounding box center [272, 165] width 163 height 15
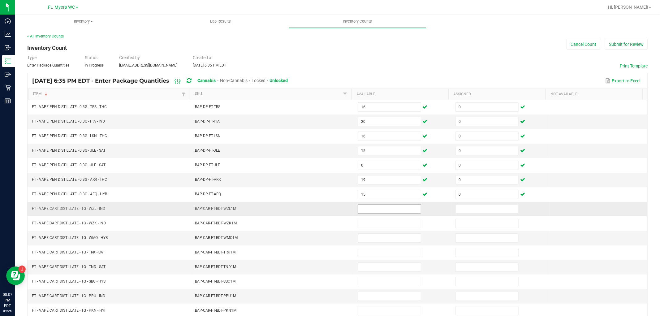
click at [384, 207] on input at bounding box center [389, 208] width 62 height 9
click at [495, 212] on input at bounding box center [486, 208] width 62 height 9
click at [369, 212] on input at bounding box center [389, 208] width 62 height 9
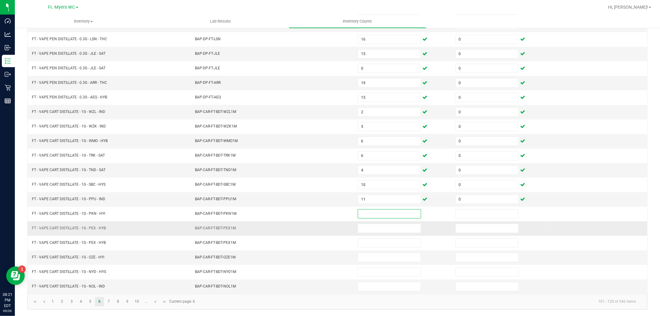
scroll to position [98, 0]
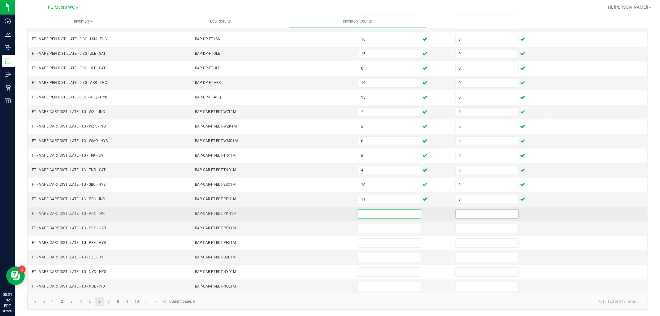
click at [461, 212] on input at bounding box center [486, 213] width 62 height 9
click at [389, 215] on input at bounding box center [389, 213] width 62 height 9
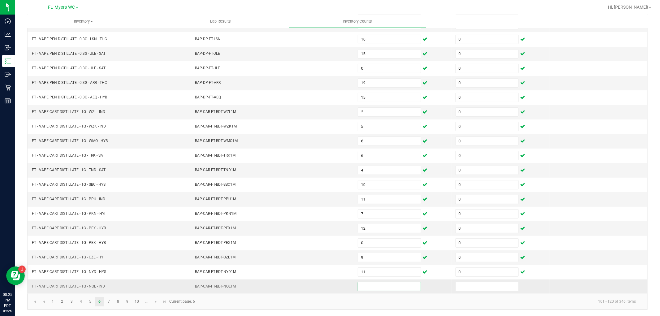
click at [364, 290] on input at bounding box center [389, 286] width 62 height 9
click at [365, 289] on input at bounding box center [389, 286] width 62 height 9
click at [109, 300] on link "7" at bounding box center [108, 301] width 9 height 9
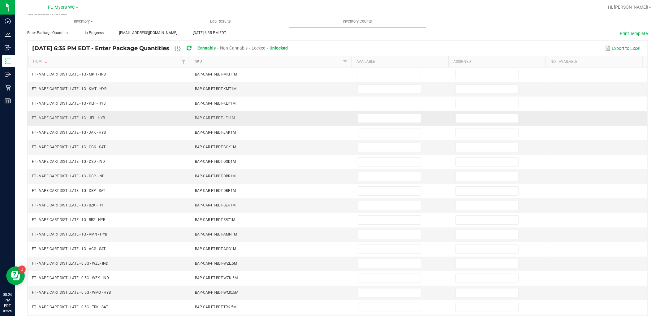
scroll to position [0, 0]
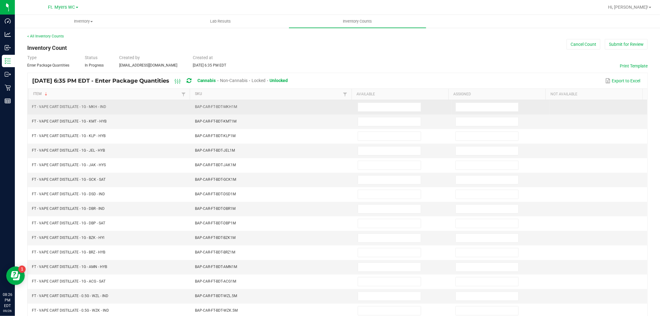
click at [354, 105] on td at bounding box center [403, 107] width 98 height 15
click at [361, 105] on input at bounding box center [389, 107] width 62 height 9
click at [369, 106] on input at bounding box center [389, 107] width 62 height 9
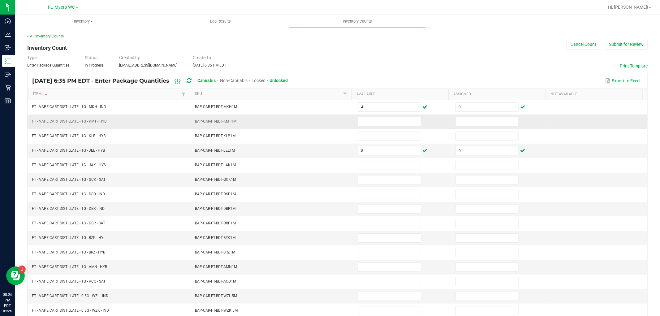
click at [372, 127] on td at bounding box center [403, 121] width 98 height 15
click at [366, 122] on input at bounding box center [389, 121] width 62 height 9
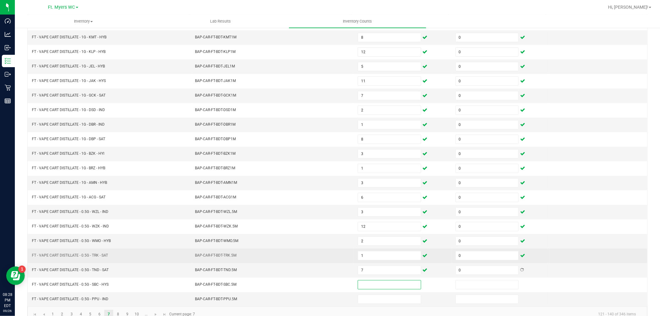
scroll to position [98, 0]
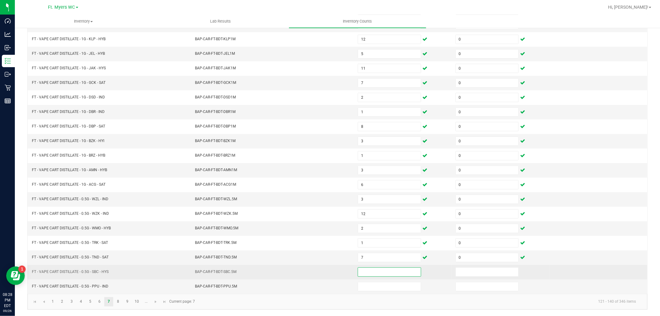
click at [381, 271] on input at bounding box center [389, 271] width 62 height 9
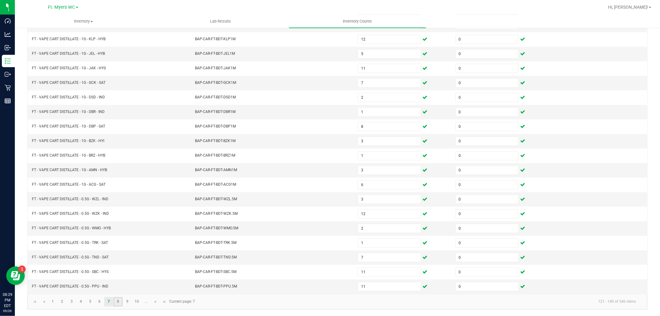
click at [118, 304] on link "8" at bounding box center [117, 301] width 9 height 9
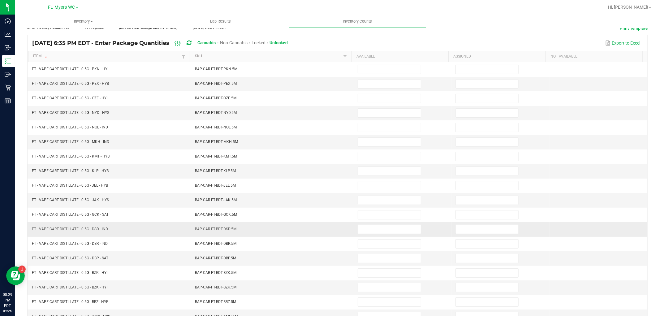
scroll to position [0, 0]
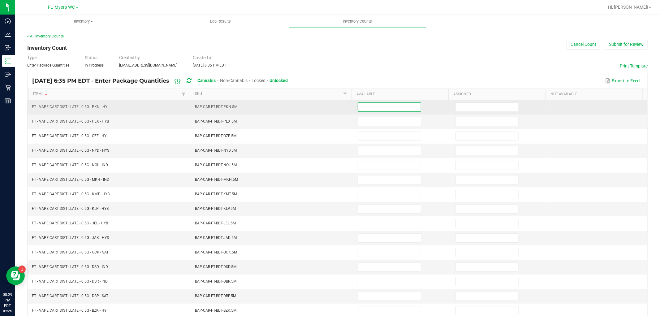
click at [374, 103] on input at bounding box center [389, 107] width 62 height 9
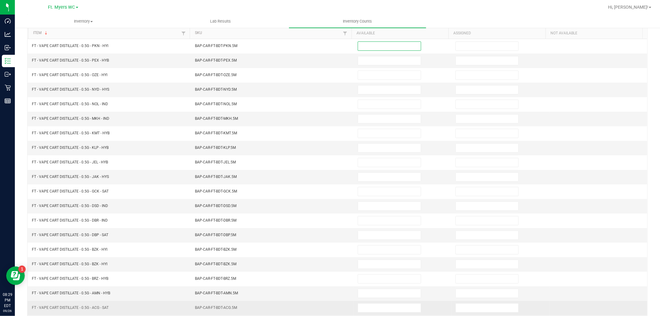
scroll to position [98, 0]
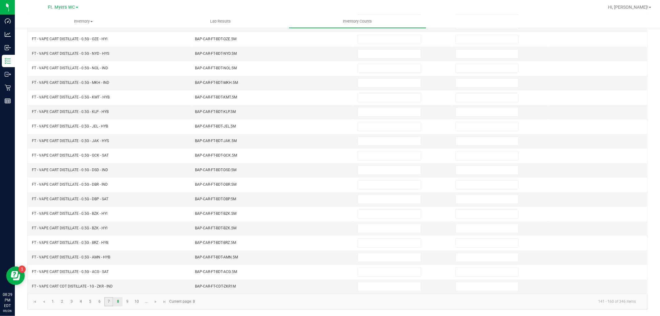
click at [110, 301] on link "7" at bounding box center [108, 301] width 9 height 9
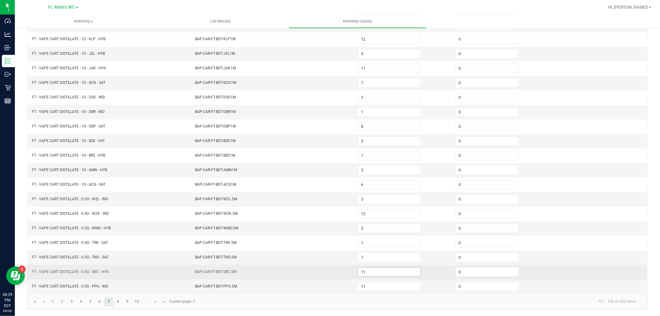
click at [367, 272] on input "11" at bounding box center [389, 271] width 62 height 9
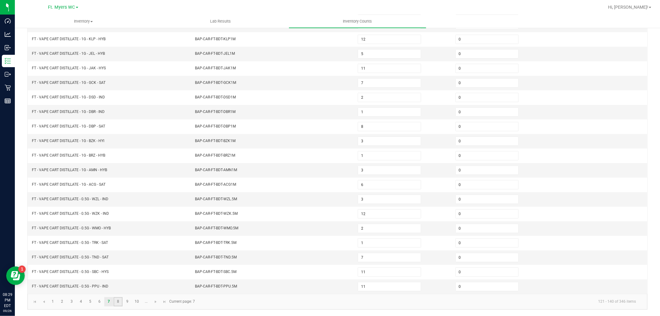
click at [117, 297] on link "8" at bounding box center [117, 301] width 9 height 9
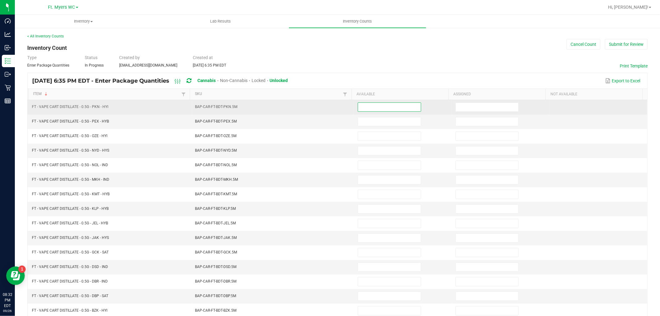
click at [385, 104] on input at bounding box center [389, 107] width 62 height 9
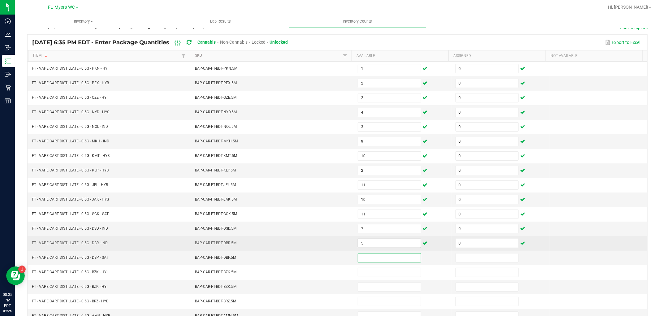
scroll to position [98, 0]
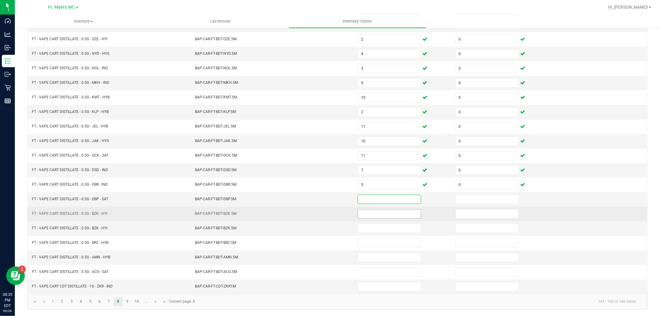
click at [387, 212] on input at bounding box center [389, 213] width 62 height 9
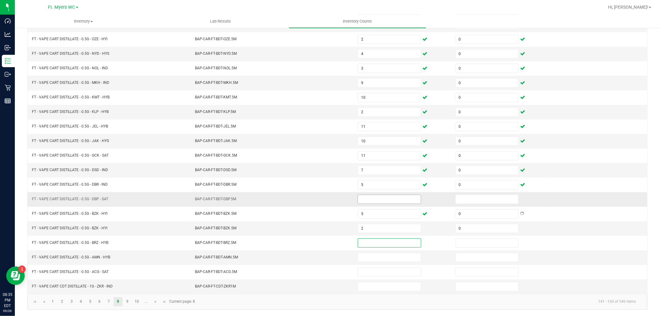
click at [372, 195] on span at bounding box center [388, 199] width 63 height 9
click at [373, 195] on span at bounding box center [388, 199] width 63 height 9
click at [374, 195] on input at bounding box center [389, 199] width 62 height 9
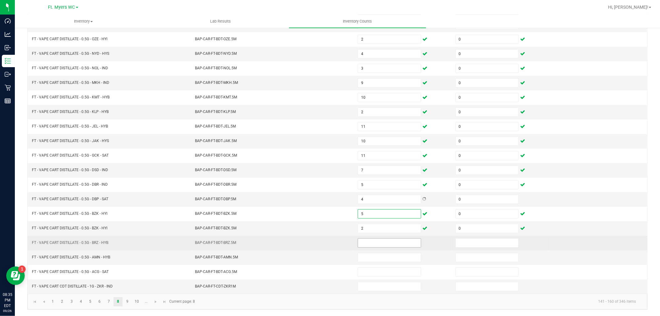
click at [361, 242] on input at bounding box center [389, 242] width 62 height 9
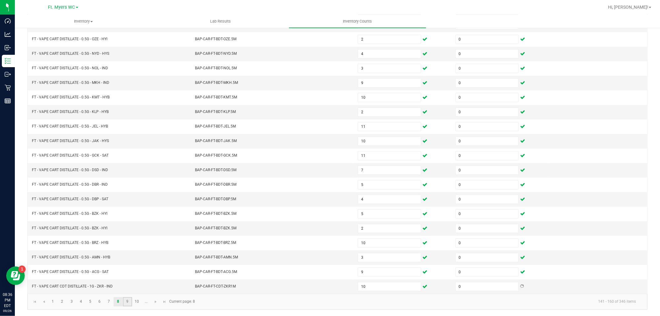
click at [124, 300] on link "9" at bounding box center [127, 301] width 9 height 9
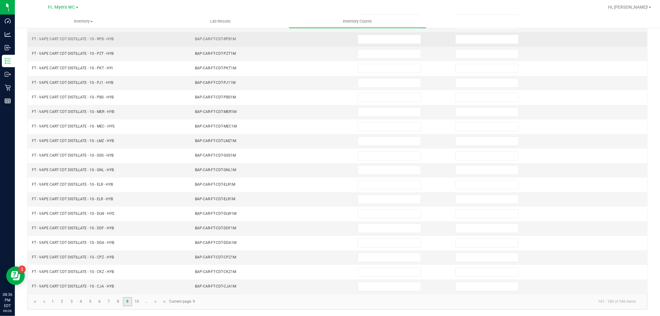
scroll to position [0, 0]
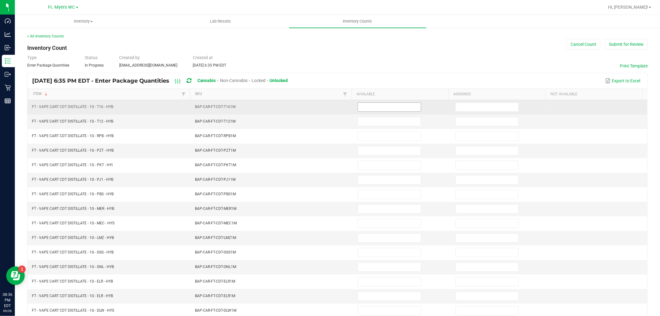
click at [358, 108] on input at bounding box center [389, 107] width 62 height 9
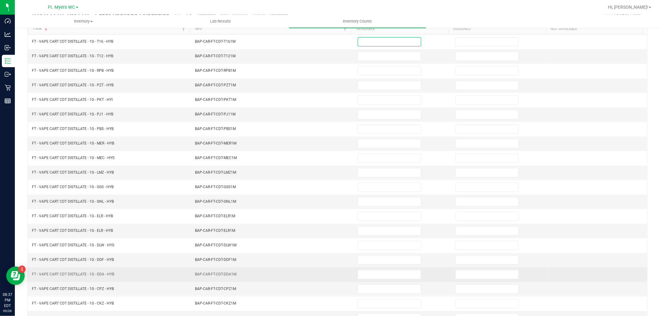
scroll to position [98, 0]
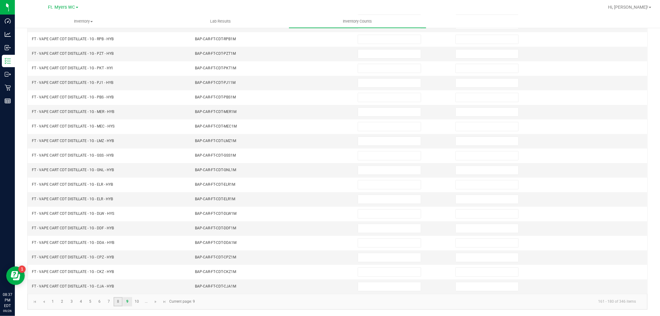
click at [118, 298] on link "8" at bounding box center [117, 301] width 9 height 9
click at [131, 300] on link "9" at bounding box center [127, 301] width 9 height 9
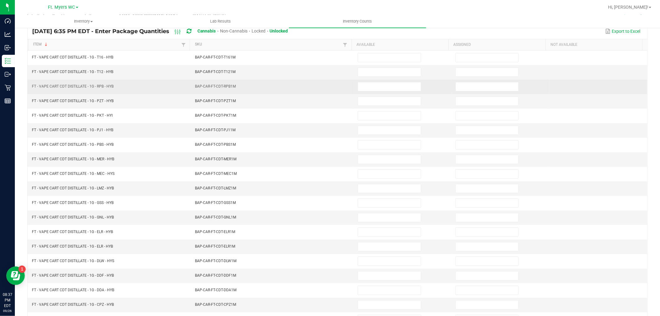
scroll to position [0, 0]
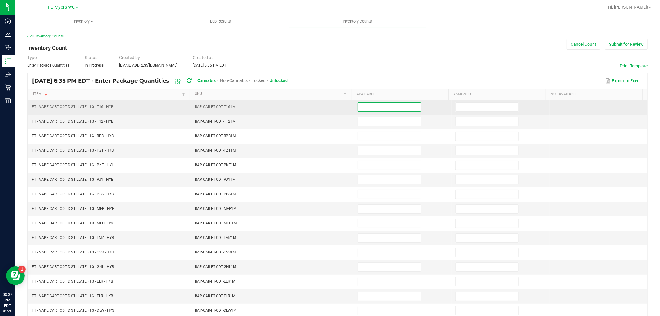
click at [398, 103] on input at bounding box center [389, 107] width 62 height 9
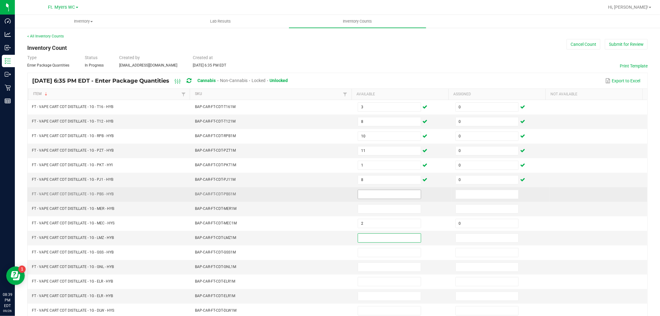
click at [362, 199] on span at bounding box center [388, 194] width 63 height 9
click at [363, 189] on td at bounding box center [403, 194] width 98 height 15
click at [364, 190] on input at bounding box center [389, 194] width 62 height 9
click at [364, 191] on input at bounding box center [389, 194] width 62 height 9
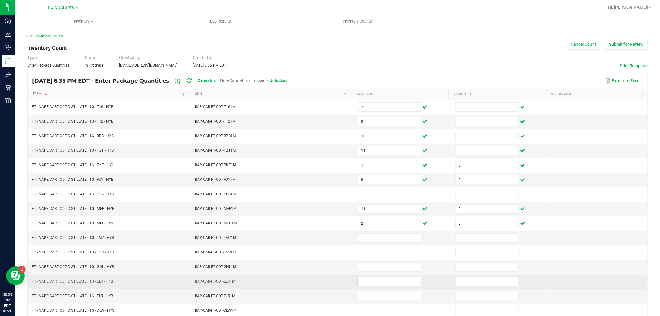
click at [366, 281] on input at bounding box center [389, 281] width 62 height 9
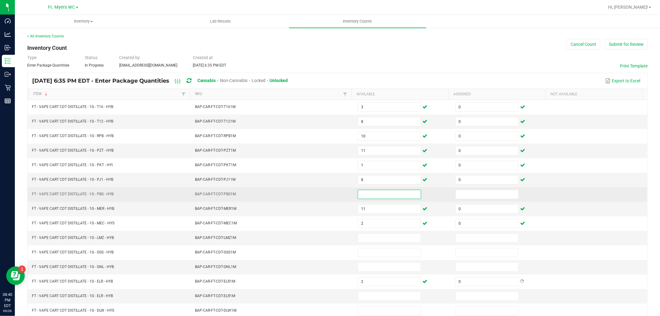
click at [374, 197] on input at bounding box center [389, 194] width 62 height 9
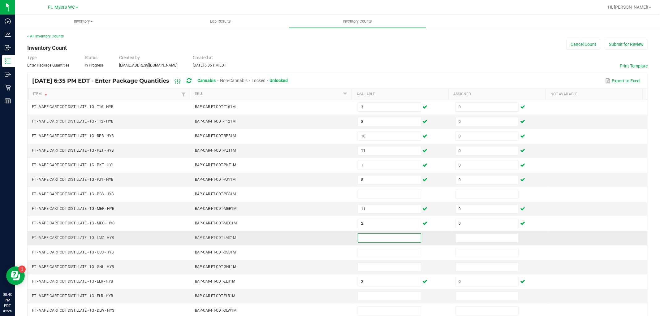
click at [364, 237] on input at bounding box center [389, 237] width 62 height 9
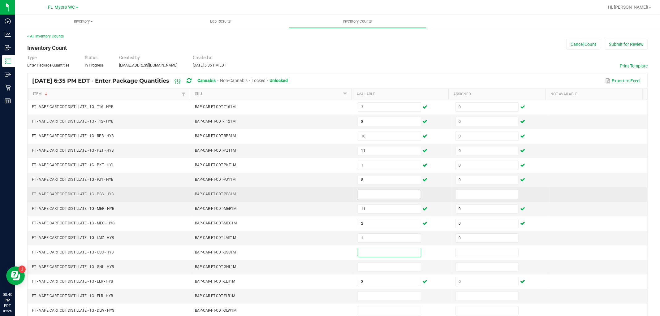
click at [366, 199] on input at bounding box center [389, 194] width 62 height 9
click at [363, 197] on input at bounding box center [389, 194] width 62 height 9
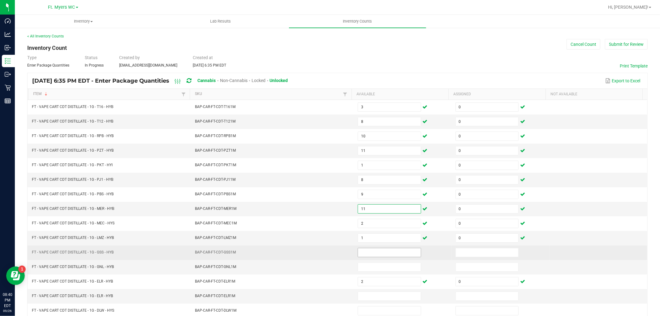
click at [372, 249] on span at bounding box center [388, 252] width 63 height 9
click at [375, 255] on input at bounding box center [389, 252] width 62 height 9
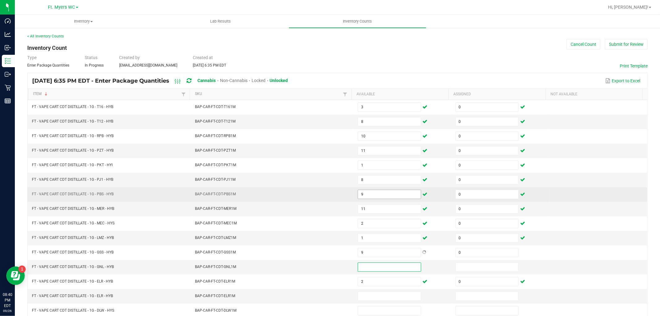
click at [365, 195] on input "9" at bounding box center [389, 194] width 62 height 9
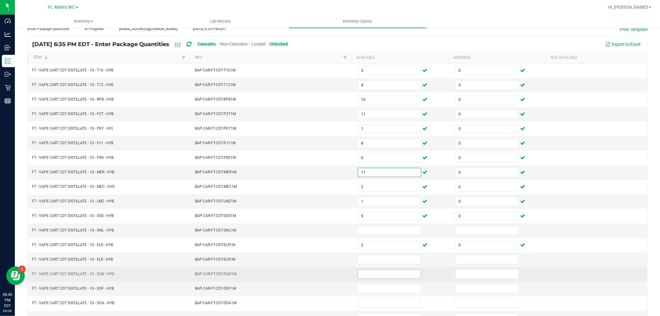
scroll to position [69, 0]
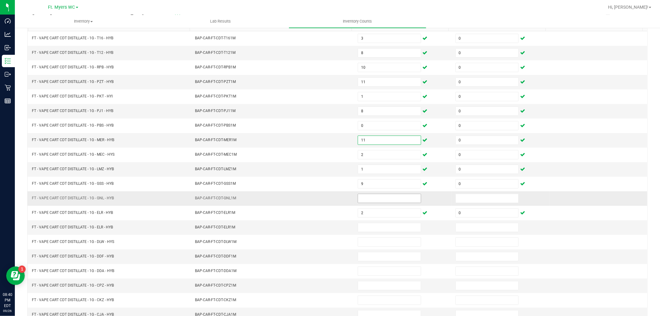
click at [378, 194] on span at bounding box center [388, 198] width 63 height 9
click at [377, 195] on input at bounding box center [389, 198] width 62 height 9
click at [376, 197] on input at bounding box center [389, 198] width 62 height 9
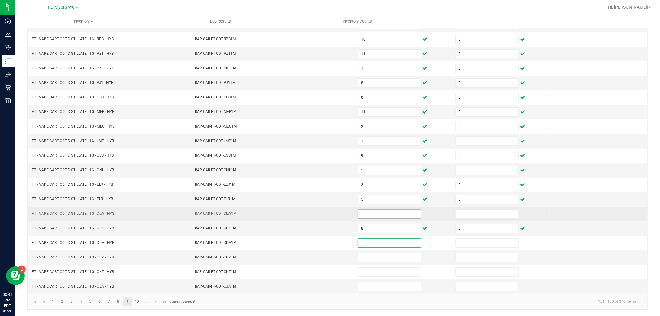
click at [358, 214] on input at bounding box center [389, 213] width 62 height 9
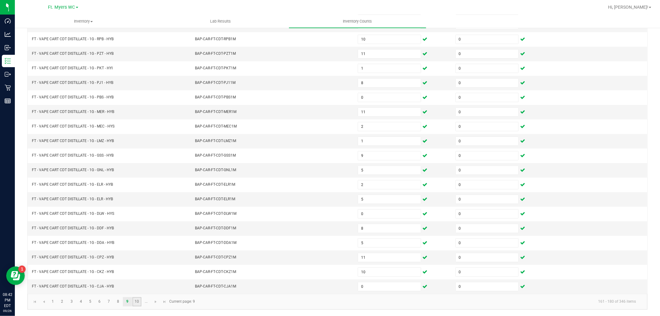
click at [136, 305] on link "10" at bounding box center [136, 301] width 9 height 9
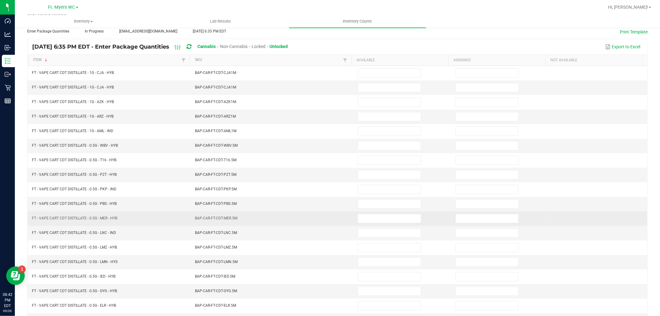
scroll to position [0, 0]
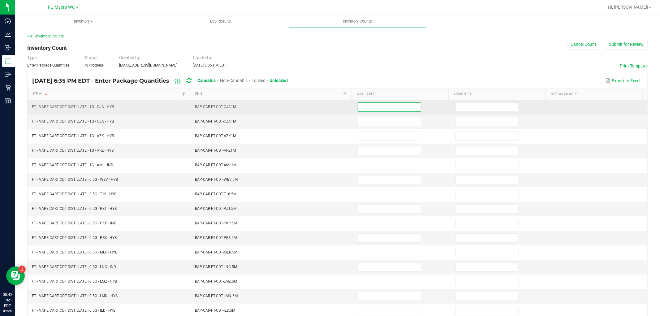
click at [391, 104] on input at bounding box center [389, 107] width 62 height 9
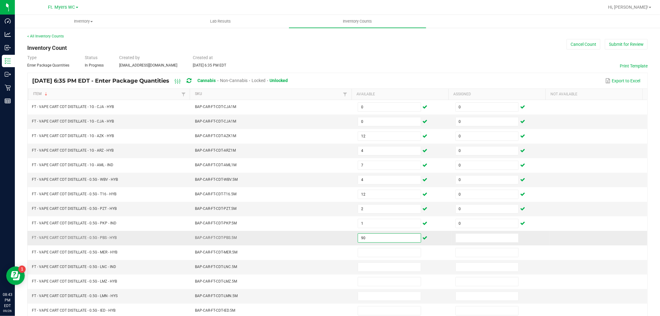
click at [367, 240] on input "90" at bounding box center [389, 237] width 62 height 9
click at [371, 236] on input "9" at bounding box center [389, 237] width 62 height 9
click at [358, 270] on input at bounding box center [389, 267] width 62 height 9
click at [382, 274] on td "1" at bounding box center [403, 266] width 98 height 15
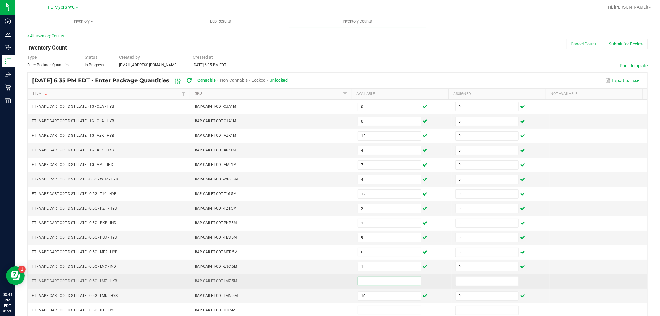
click at [381, 279] on input at bounding box center [389, 281] width 62 height 9
click at [495, 277] on input at bounding box center [486, 281] width 62 height 9
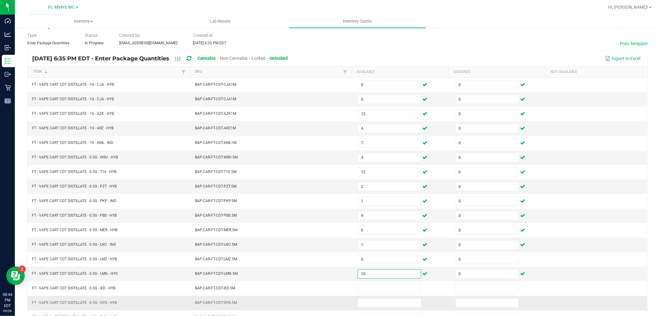
scroll to position [98, 0]
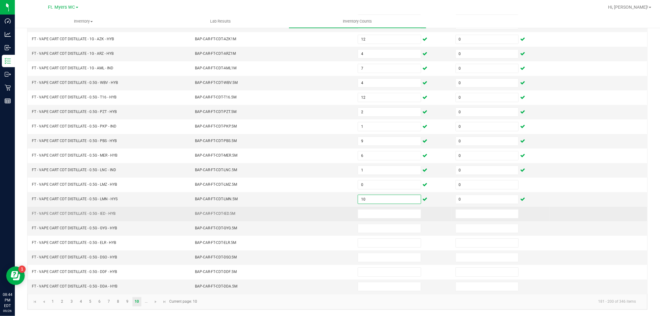
click at [395, 207] on td at bounding box center [403, 214] width 98 height 15
click at [396, 209] on span at bounding box center [388, 213] width 63 height 9
click at [396, 209] on input at bounding box center [389, 213] width 62 height 9
click at [394, 211] on input at bounding box center [389, 213] width 62 height 9
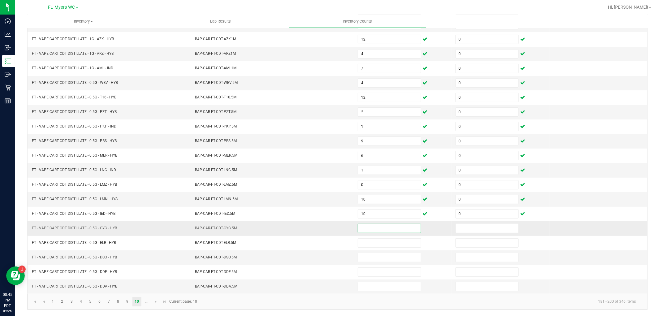
click at [384, 230] on input at bounding box center [389, 228] width 62 height 9
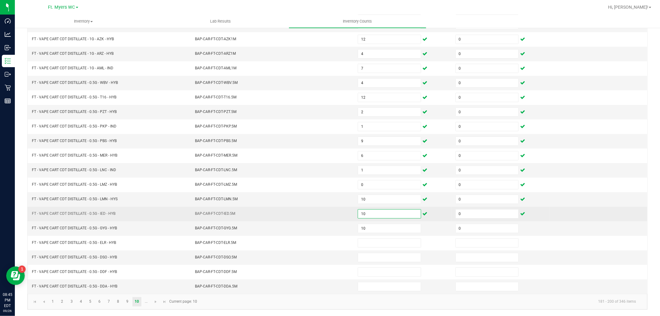
click at [376, 215] on input "10" at bounding box center [389, 213] width 62 height 9
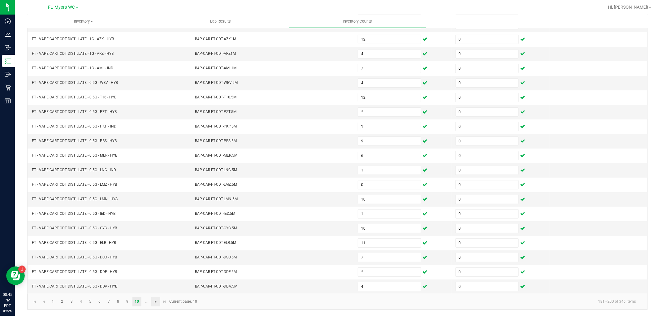
click at [155, 300] on span "Go to the next page" at bounding box center [155, 301] width 5 height 5
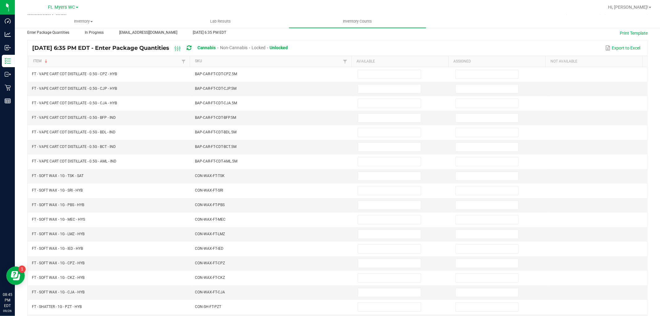
scroll to position [0, 0]
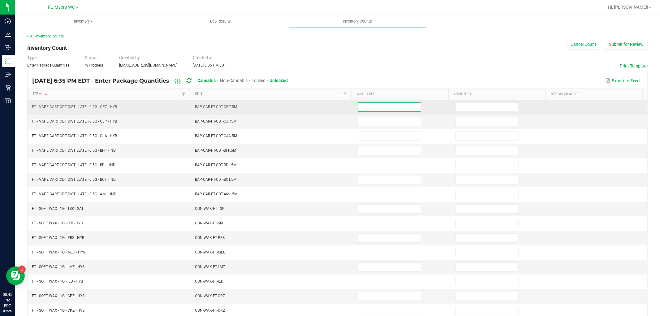
click at [373, 108] on input at bounding box center [389, 107] width 62 height 9
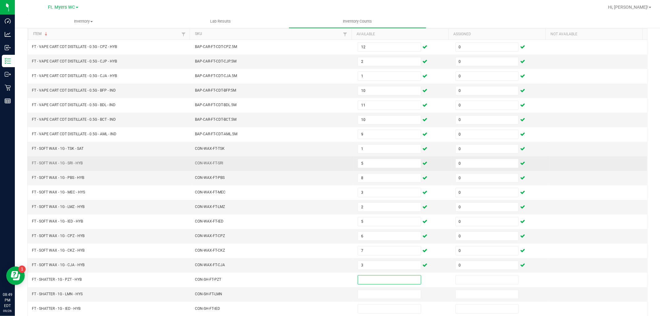
scroll to position [98, 0]
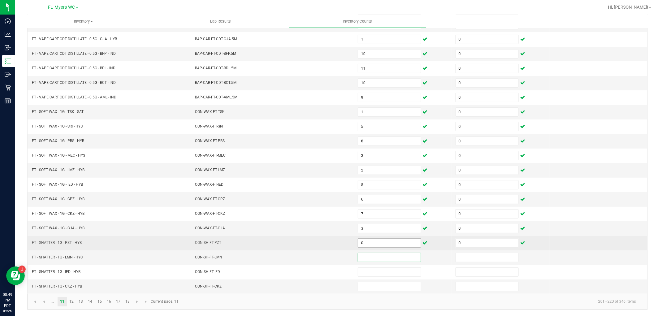
click at [363, 240] on input "0" at bounding box center [389, 242] width 62 height 9
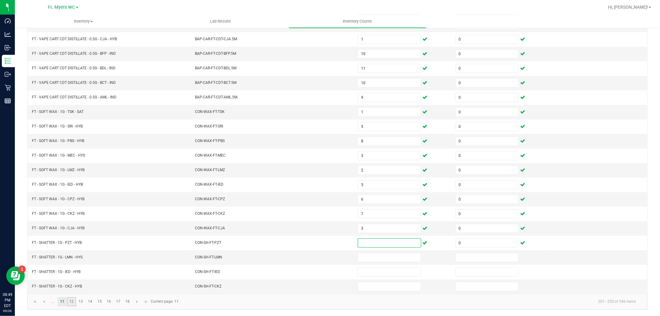
click at [71, 298] on link "12" at bounding box center [71, 301] width 9 height 9
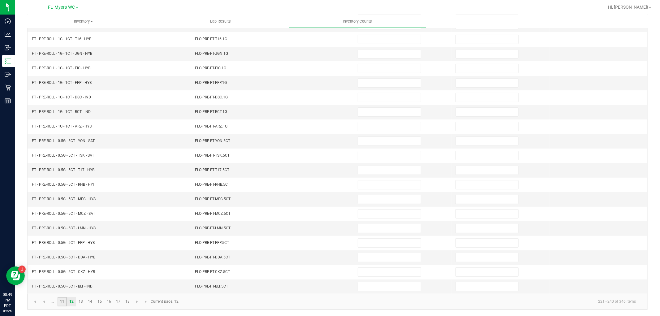
click at [62, 304] on link "11" at bounding box center [62, 301] width 9 height 9
click at [374, 256] on input at bounding box center [389, 257] width 62 height 9
click at [369, 257] on input at bounding box center [389, 257] width 62 height 9
click at [73, 301] on link "12" at bounding box center [71, 301] width 9 height 9
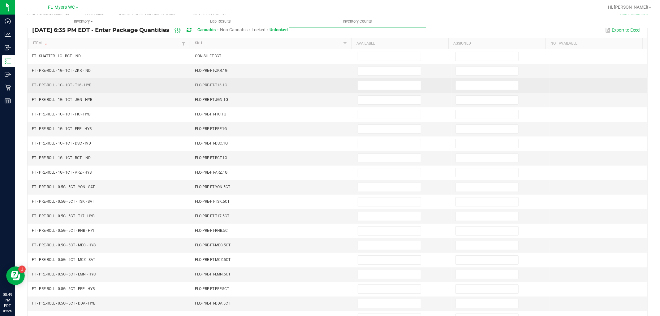
scroll to position [0, 0]
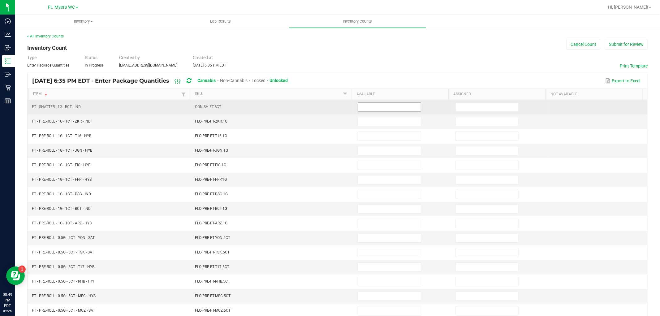
click at [372, 108] on input at bounding box center [389, 107] width 62 height 9
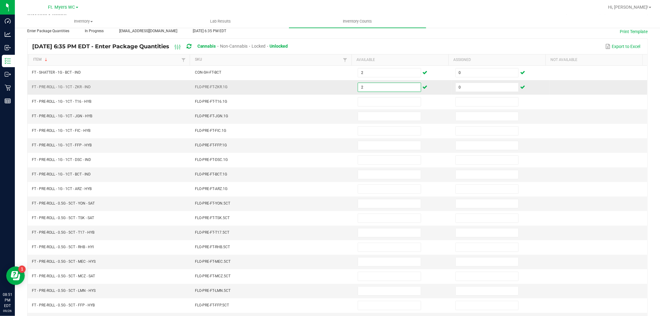
click at [365, 84] on input "2" at bounding box center [389, 87] width 62 height 9
click at [365, 84] on input at bounding box center [389, 87] width 62 height 9
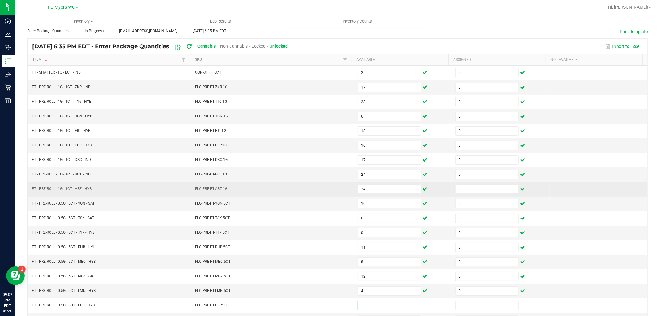
scroll to position [69, 0]
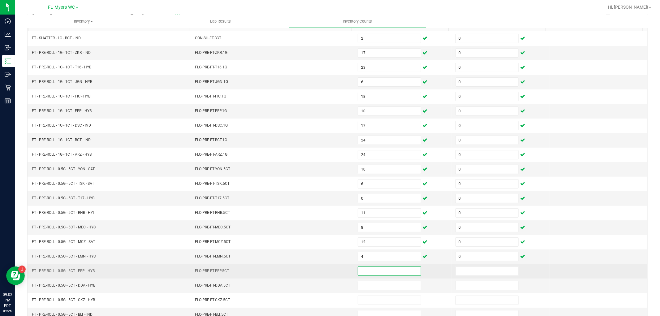
click at [370, 274] on input at bounding box center [389, 271] width 62 height 9
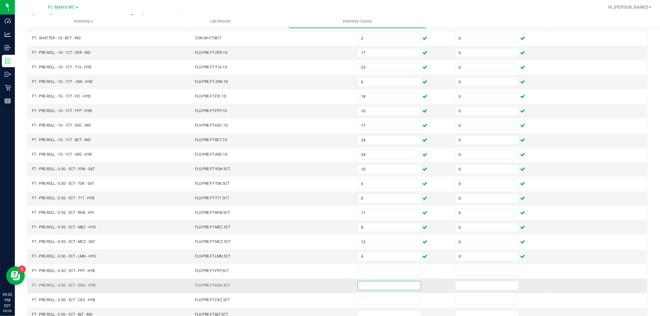
click at [366, 288] on input at bounding box center [389, 285] width 62 height 9
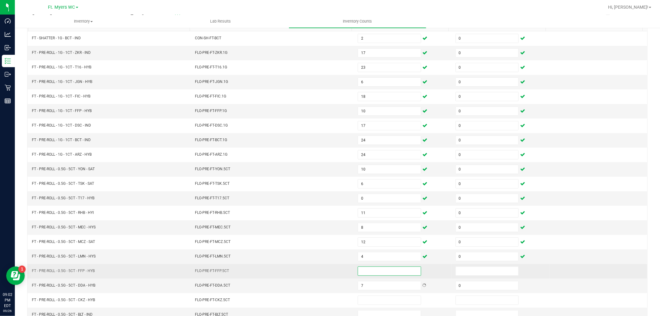
click at [363, 271] on input at bounding box center [389, 271] width 62 height 9
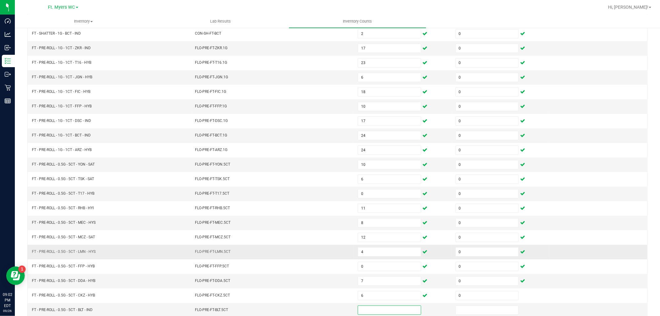
scroll to position [98, 0]
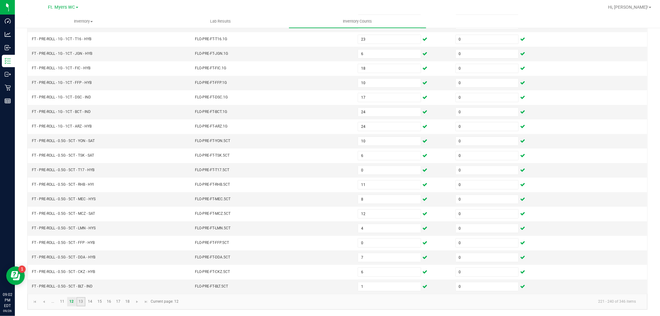
click at [82, 299] on link "13" at bounding box center [80, 301] width 9 height 9
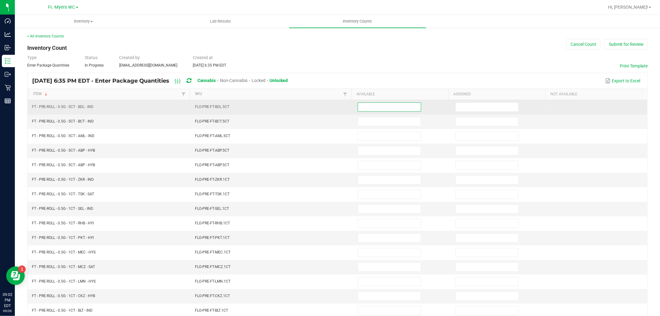
click at [363, 109] on input at bounding box center [389, 107] width 62 height 9
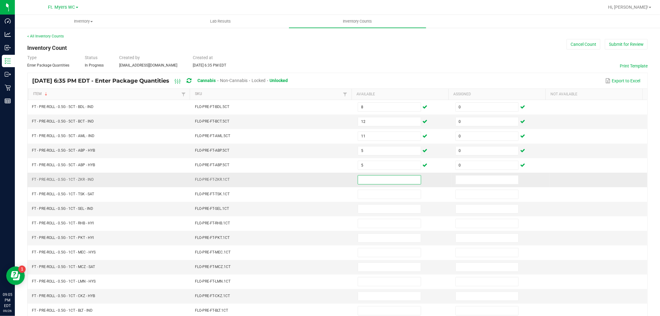
click at [365, 178] on input at bounding box center [389, 179] width 62 height 9
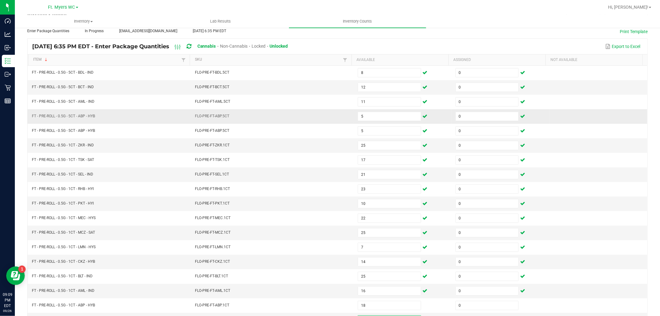
scroll to position [98, 0]
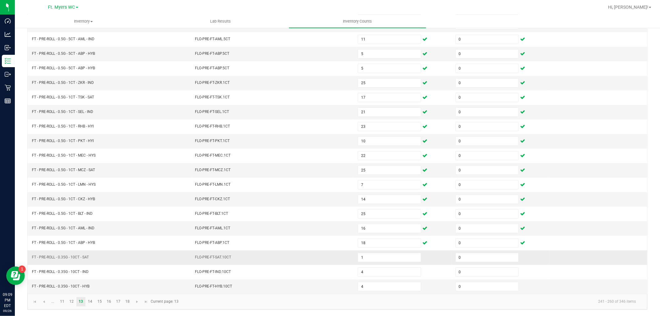
click at [214, 255] on span "FLO-PRE-FT-SAT.10CT" at bounding box center [213, 257] width 36 height 4
click at [89, 299] on link "14" at bounding box center [90, 301] width 9 height 9
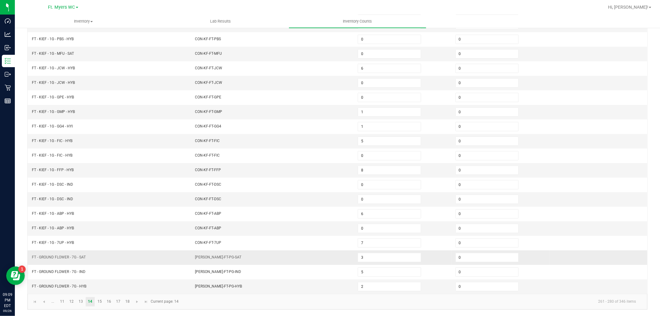
drag, startPoint x: 172, startPoint y: 241, endPoint x: 156, endPoint y: 264, distance: 27.7
click at [97, 300] on link "15" at bounding box center [99, 301] width 9 height 9
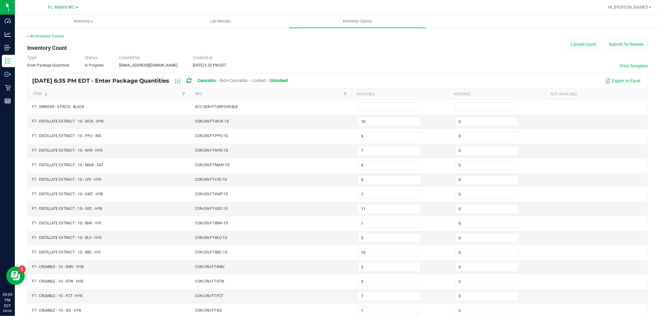
drag, startPoint x: 174, startPoint y: 146, endPoint x: 171, endPoint y: 98, distance: 48.4
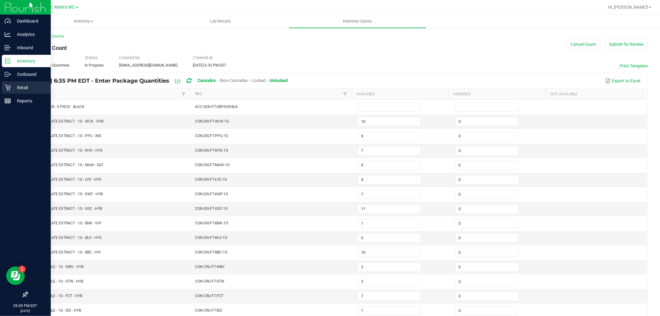
click at [12, 90] on p "Retail" at bounding box center [29, 87] width 37 height 7
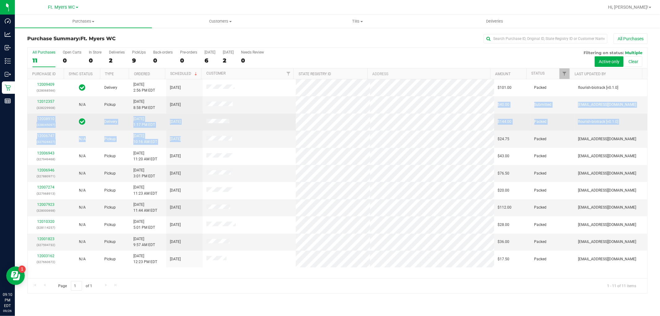
click at [339, 134] on tbody "12009409 (328068566) Delivery [DATE] 2:56 PM EDT 9/28/2025 $101.00 Packed flour…" at bounding box center [337, 173] width 619 height 188
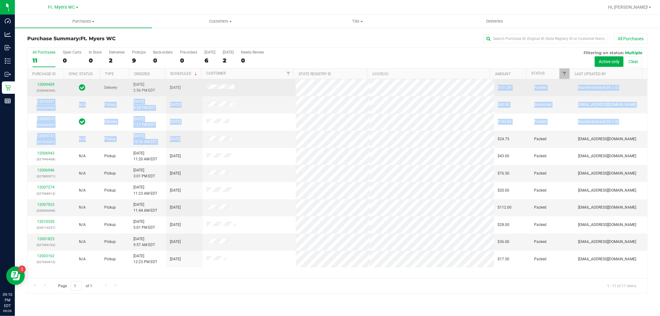
drag, startPoint x: 271, startPoint y: 106, endPoint x: 260, endPoint y: 92, distance: 17.8
click at [260, 92] on tbody "12009409 (328068566) Delivery [DATE] 2:56 PM EDT 9/28/2025 $101.00 Packed flour…" at bounding box center [337, 173] width 619 height 188
click at [260, 92] on td at bounding box center [249, 87] width 93 height 17
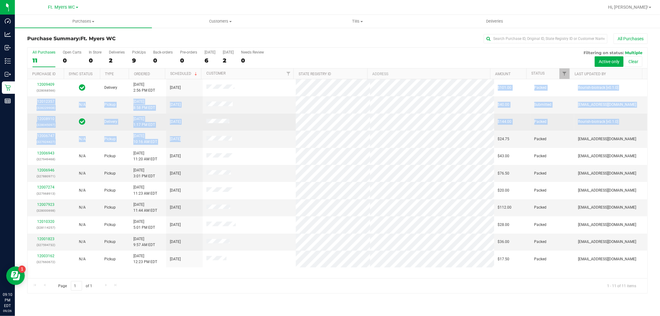
drag, startPoint x: 266, startPoint y: 92, endPoint x: 280, endPoint y: 129, distance: 39.7
click at [278, 137] on tbody "12009409 (328068566) Delivery [DATE] 2:56 PM EDT 9/28/2025 $101.00 Packed flour…" at bounding box center [337, 173] width 619 height 188
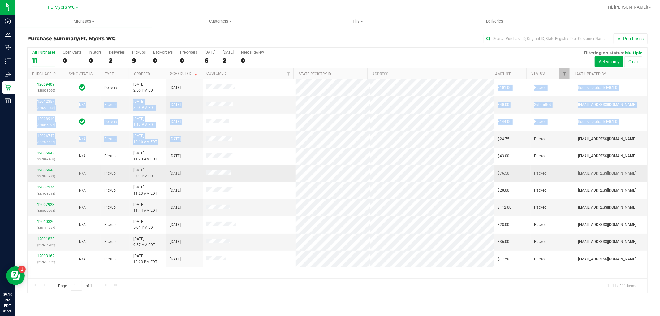
drag, startPoint x: 283, startPoint y: 125, endPoint x: 285, endPoint y: 177, distance: 52.0
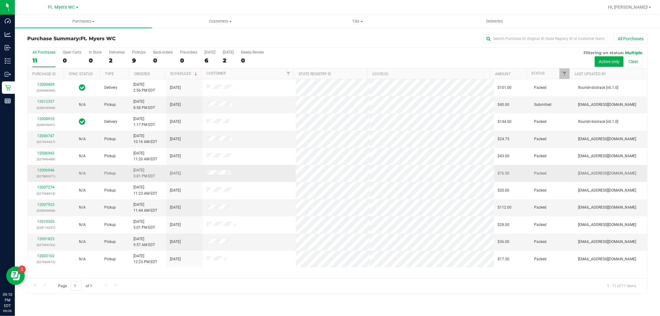
click at [286, 174] on td at bounding box center [249, 173] width 93 height 17
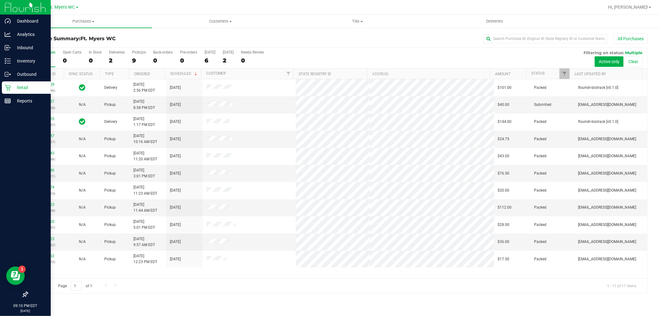
click at [15, 85] on p "Retail" at bounding box center [29, 87] width 37 height 7
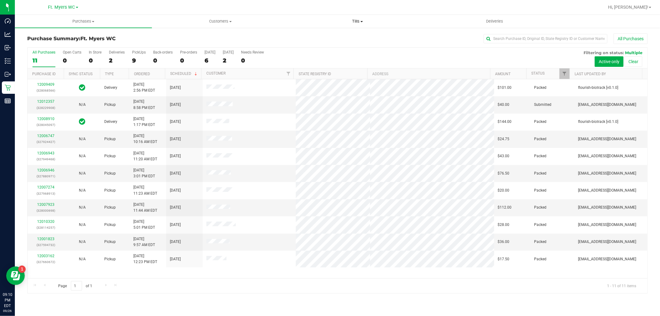
click at [348, 22] on span "Tills" at bounding box center [357, 22] width 136 height 6
click at [326, 35] on span "Manage tills" at bounding box center [310, 37] width 42 height 5
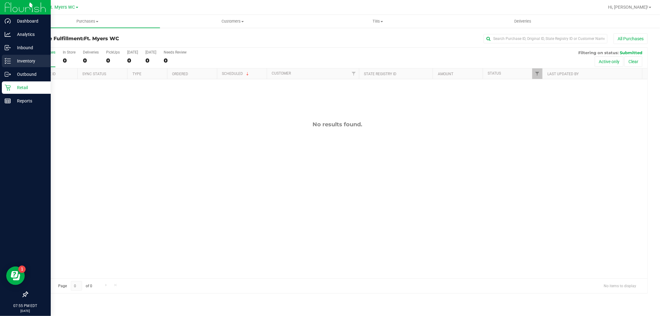
click at [10, 62] on icon at bounding box center [8, 61] width 6 height 6
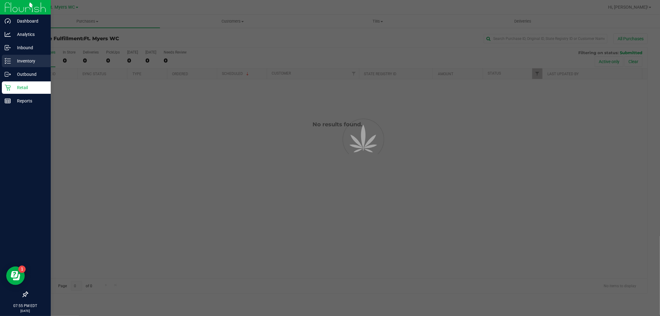
click at [10, 62] on icon at bounding box center [8, 61] width 6 height 6
click at [22, 62] on p "Inventory" at bounding box center [29, 60] width 37 height 7
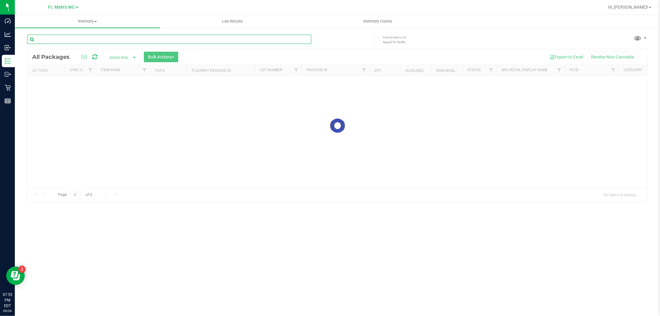
click at [92, 42] on input "text" at bounding box center [169, 39] width 284 height 9
paste input "GL - VAPE CART LIVE ROSIN - 0.5G - T17 - HYB"
type input "GL - VAPE CART LIVE ROSIN - 0.5G - T17 - HYB"
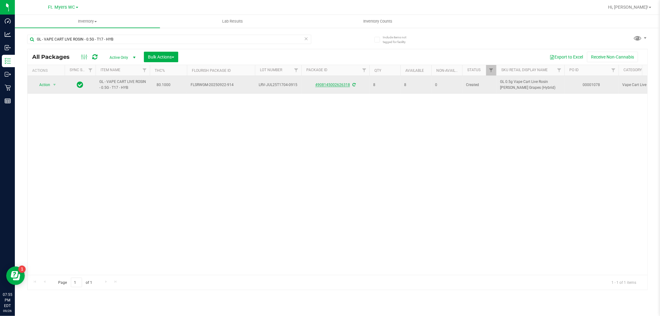
click at [338, 87] on link "4908145002626318" at bounding box center [332, 85] width 35 height 4
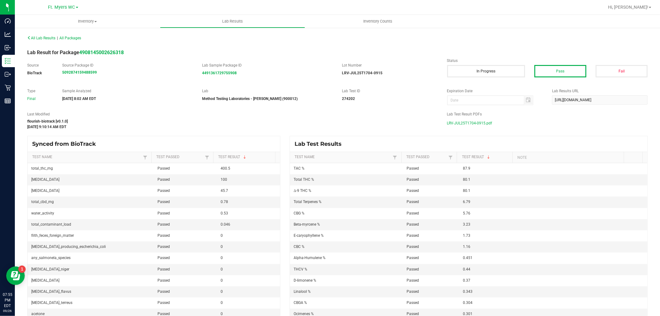
click at [469, 121] on span "LRV-JUL25T1704-0915.pdf" at bounding box center [469, 122] width 45 height 9
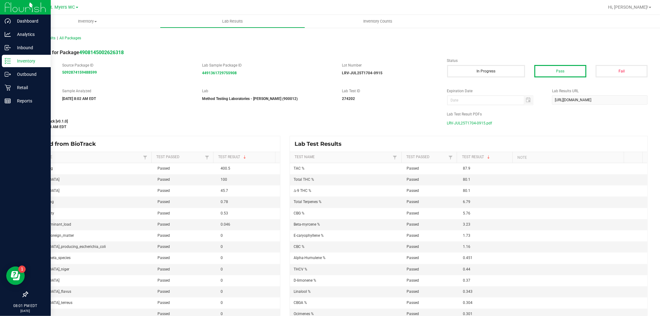
click at [15, 62] on p "Inventory" at bounding box center [29, 60] width 37 height 7
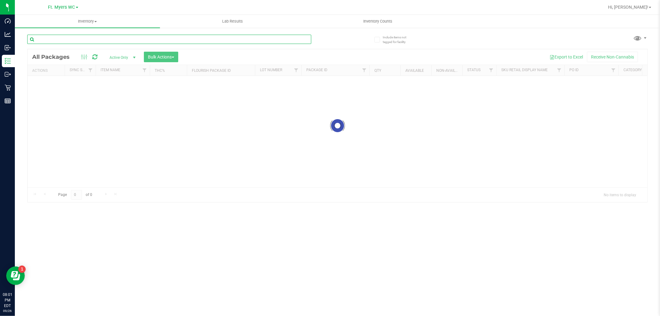
click at [203, 41] on input "text" at bounding box center [169, 39] width 284 height 9
type input "dsc"
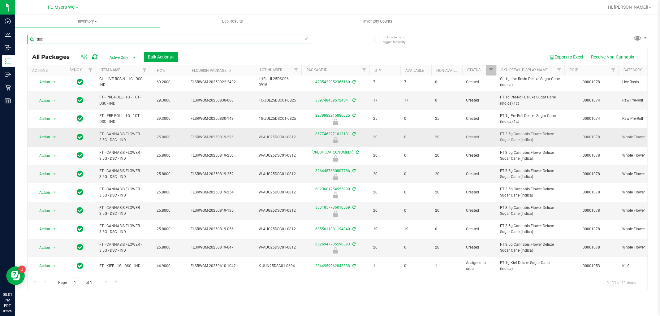
scroll to position [8, 0]
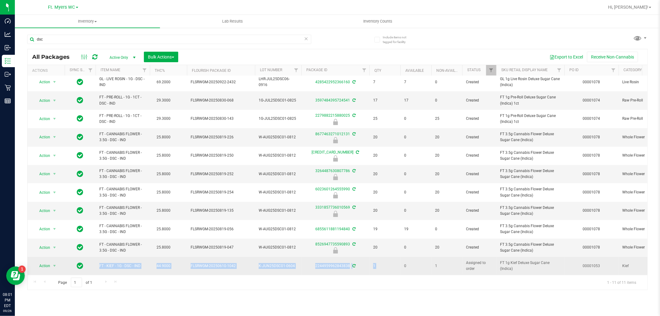
drag, startPoint x: 400, startPoint y: 263, endPoint x: 86, endPoint y: 266, distance: 313.9
click at [96, 264] on td "FT - KIEF - 1G - DSC - IND" at bounding box center [123, 266] width 54 height 18
drag, startPoint x: 115, startPoint y: 264, endPoint x: 171, endPoint y: 262, distance: 56.0
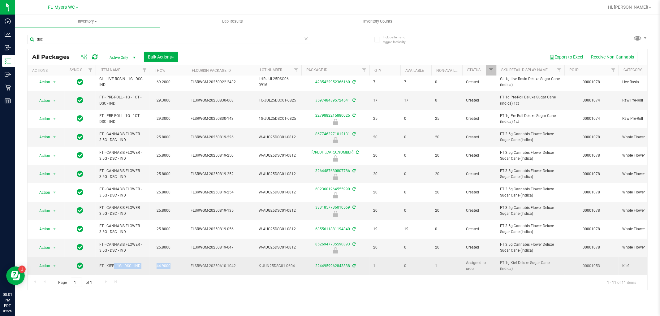
click at [171, 262] on span "44.9000" at bounding box center [163, 265] width 20 height 9
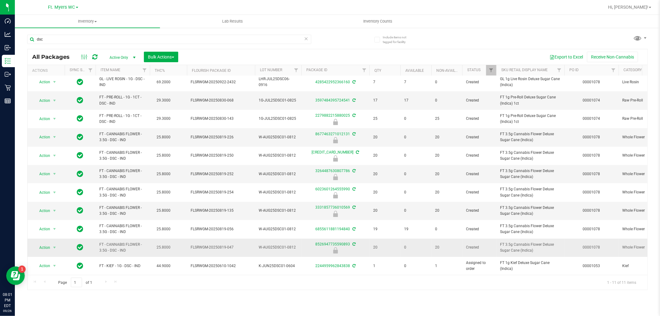
scroll to position [0, 0]
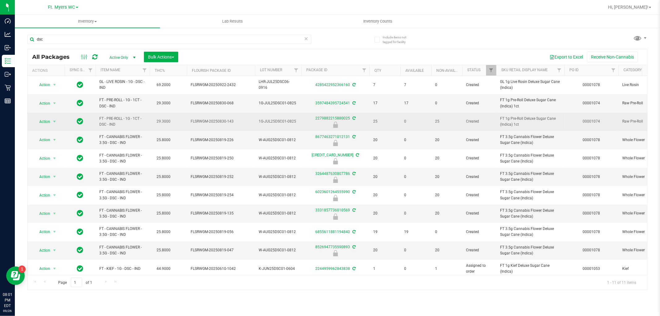
click at [159, 119] on span "29.3000" at bounding box center [163, 121] width 20 height 9
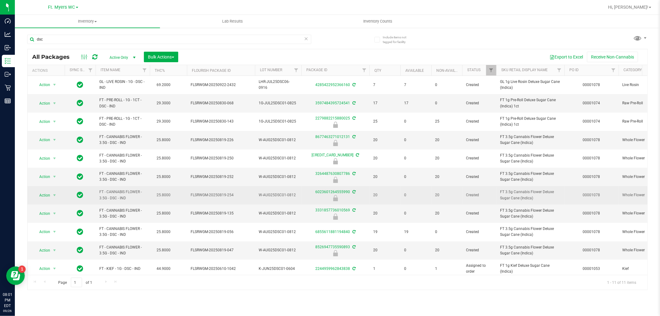
scroll to position [8, 0]
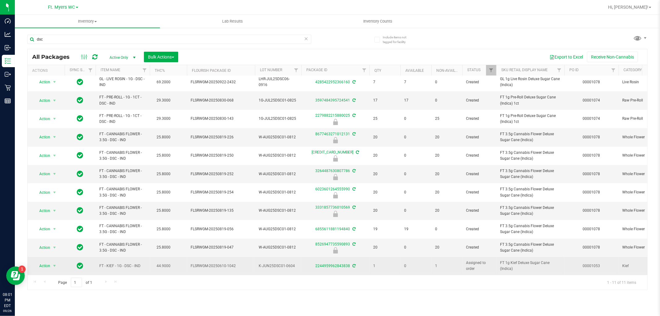
click at [171, 261] on span "44.9000" at bounding box center [163, 265] width 20 height 9
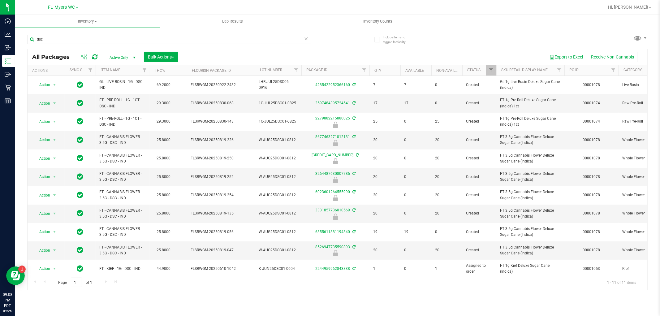
scroll to position [8, 0]
